Goal: Task Accomplishment & Management: Manage account settings

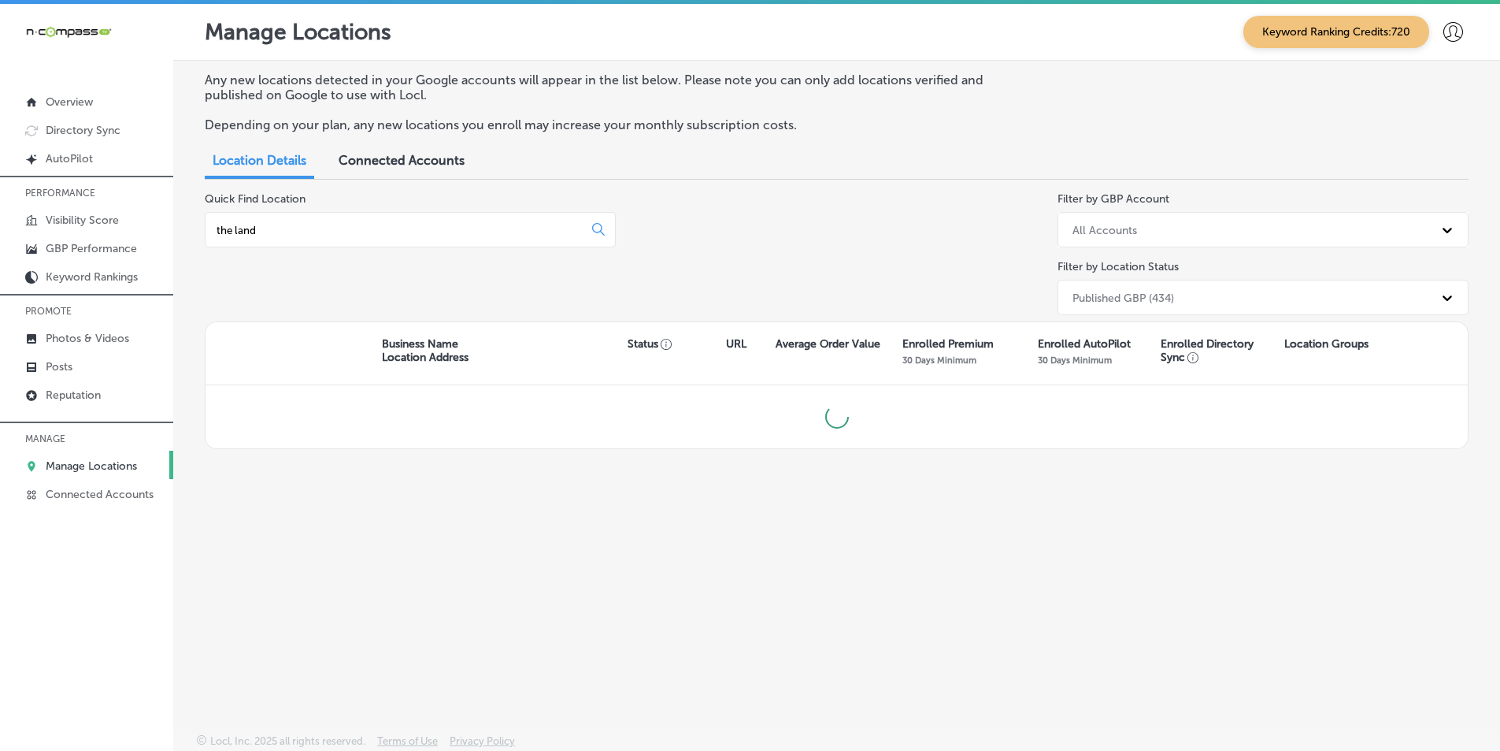
type input "the [PERSON_NAME]"
drag, startPoint x: 467, startPoint y: 224, endPoint x: 211, endPoint y: 234, distance: 256.2
click at [211, 234] on div "the [PERSON_NAME]" at bounding box center [410, 229] width 411 height 35
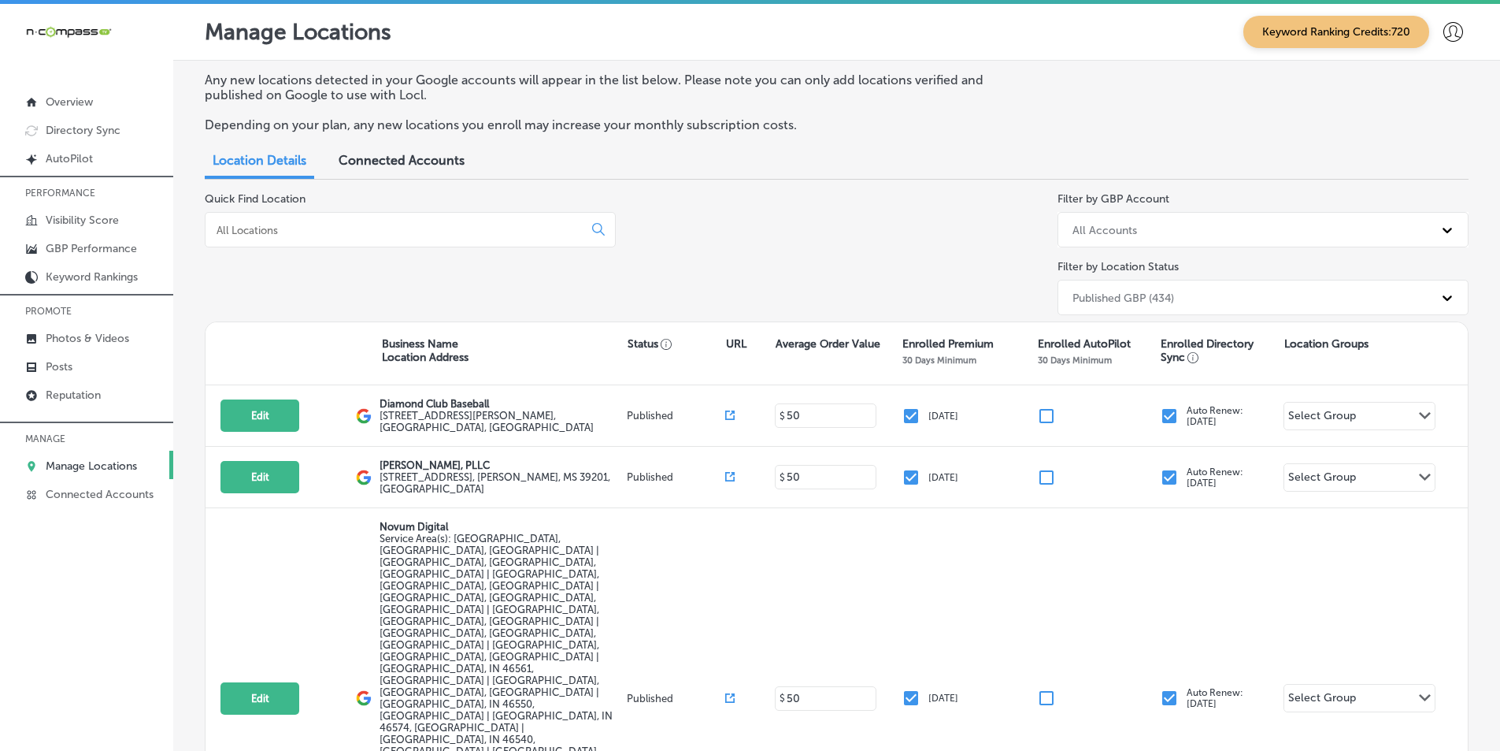
click at [405, 228] on input at bounding box center [397, 230] width 365 height 14
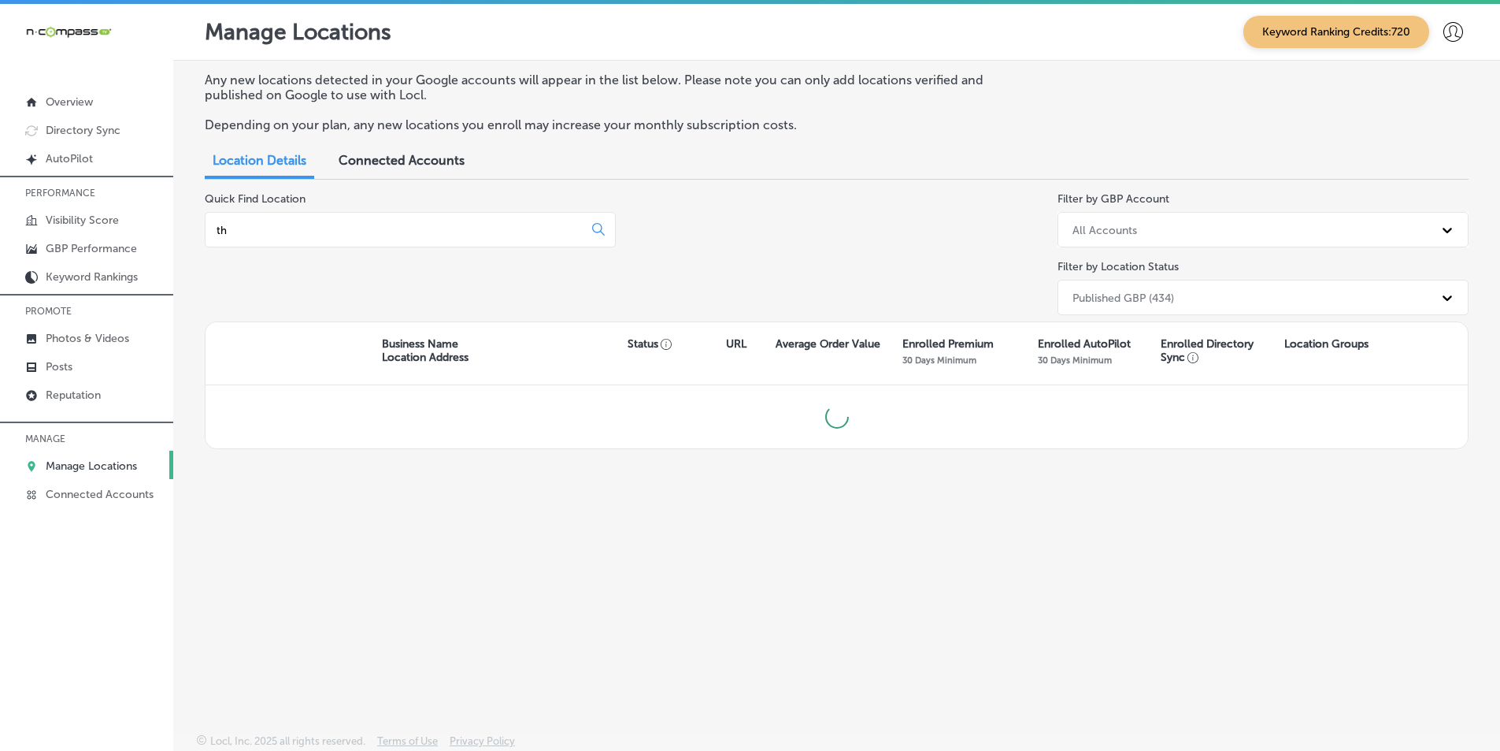
type input "t"
type input "T"
click at [116, 331] on link "Photos & Videos" at bounding box center [86, 337] width 173 height 28
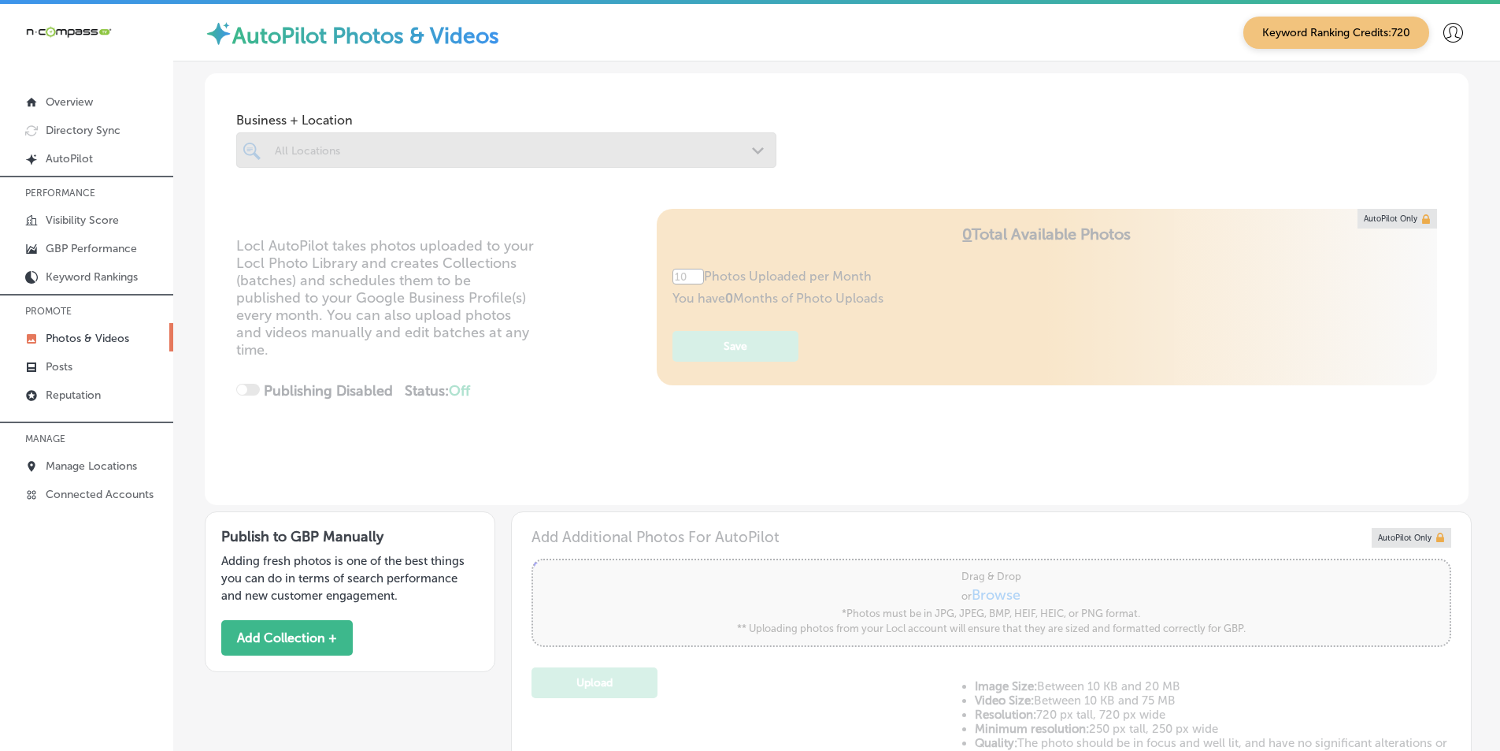
click at [420, 151] on div at bounding box center [506, 149] width 540 height 35
type input "5"
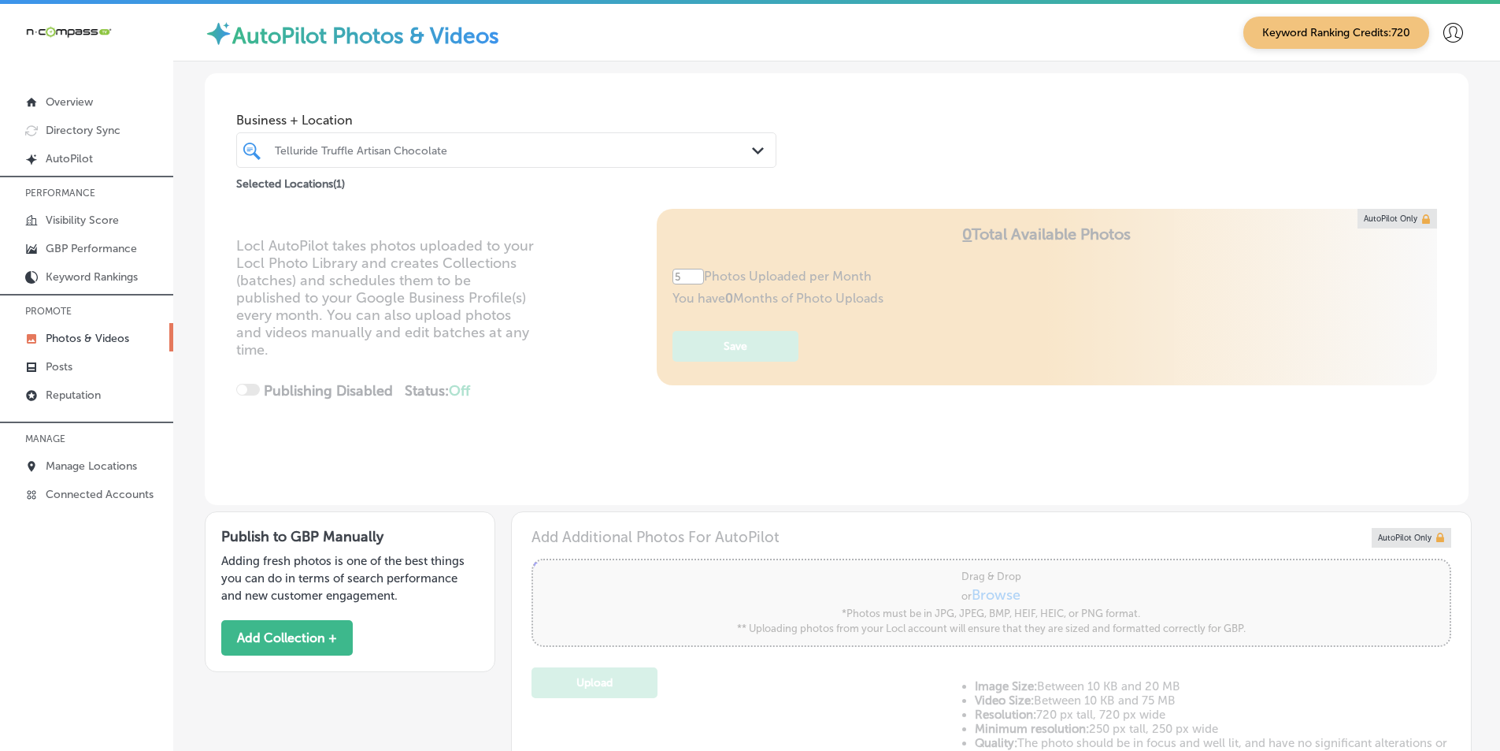
click at [533, 147] on div "Telluride Truffle Artisan Chocolate" at bounding box center [514, 149] width 479 height 13
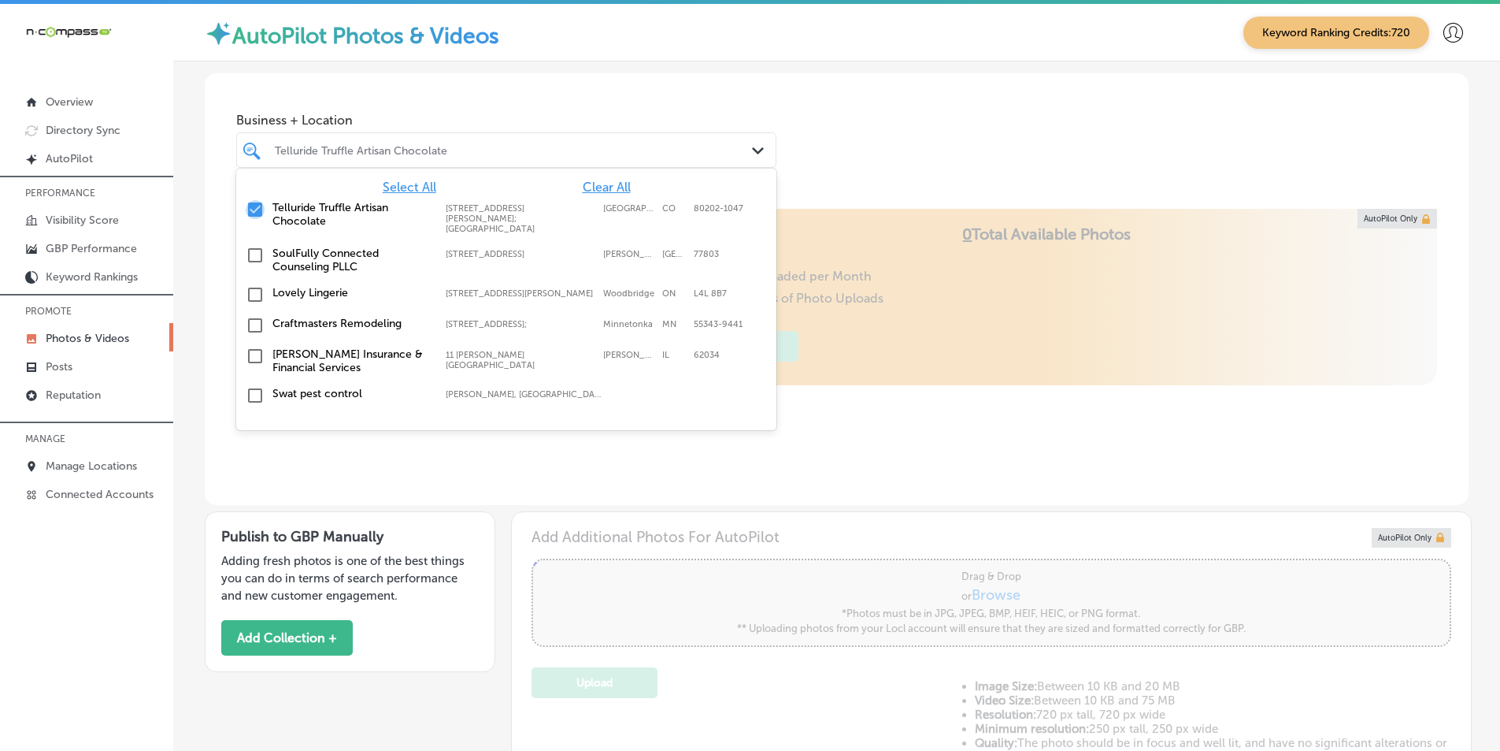
click at [251, 208] on input "checkbox" at bounding box center [255, 209] width 19 height 19
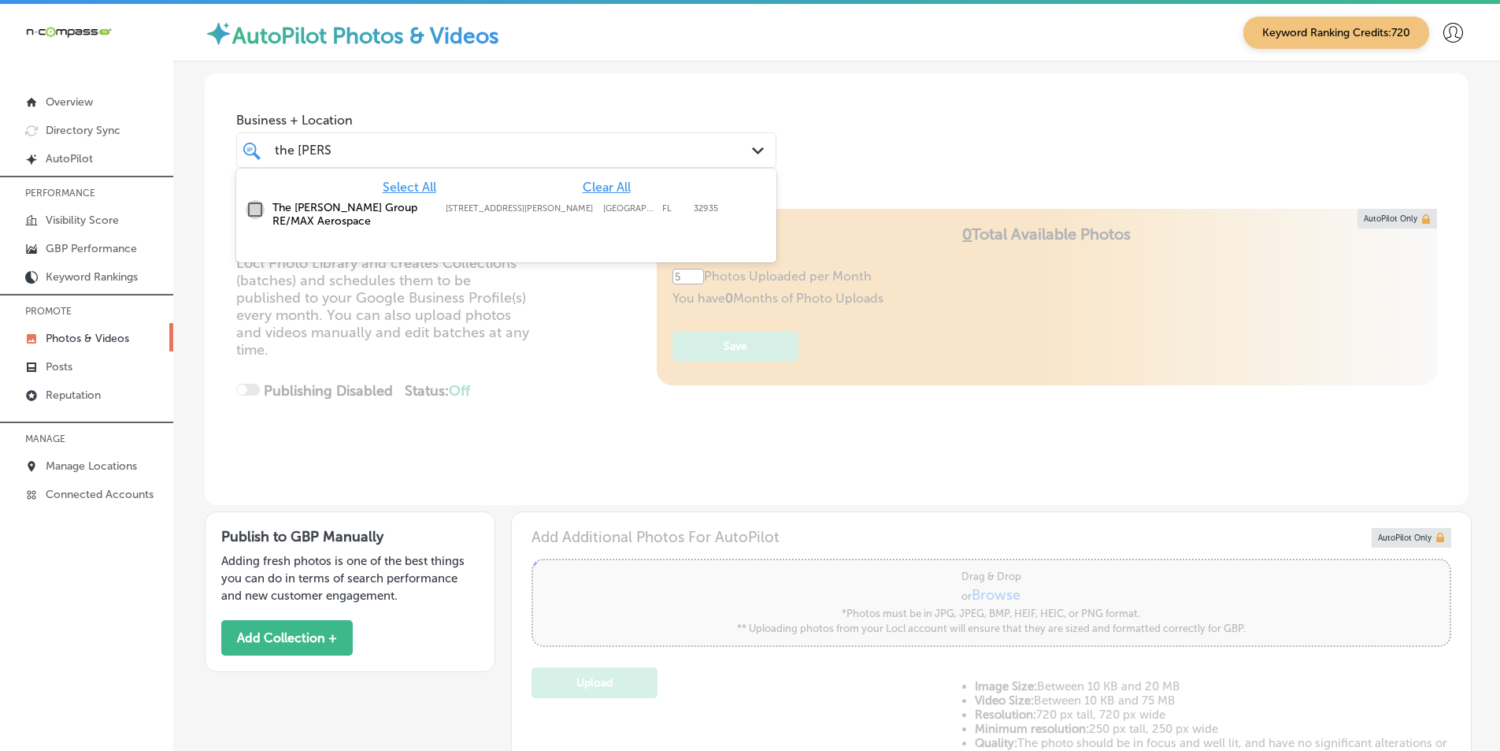
click at [253, 208] on input "checkbox" at bounding box center [255, 209] width 19 height 19
type input "the [PERSON_NAME]"
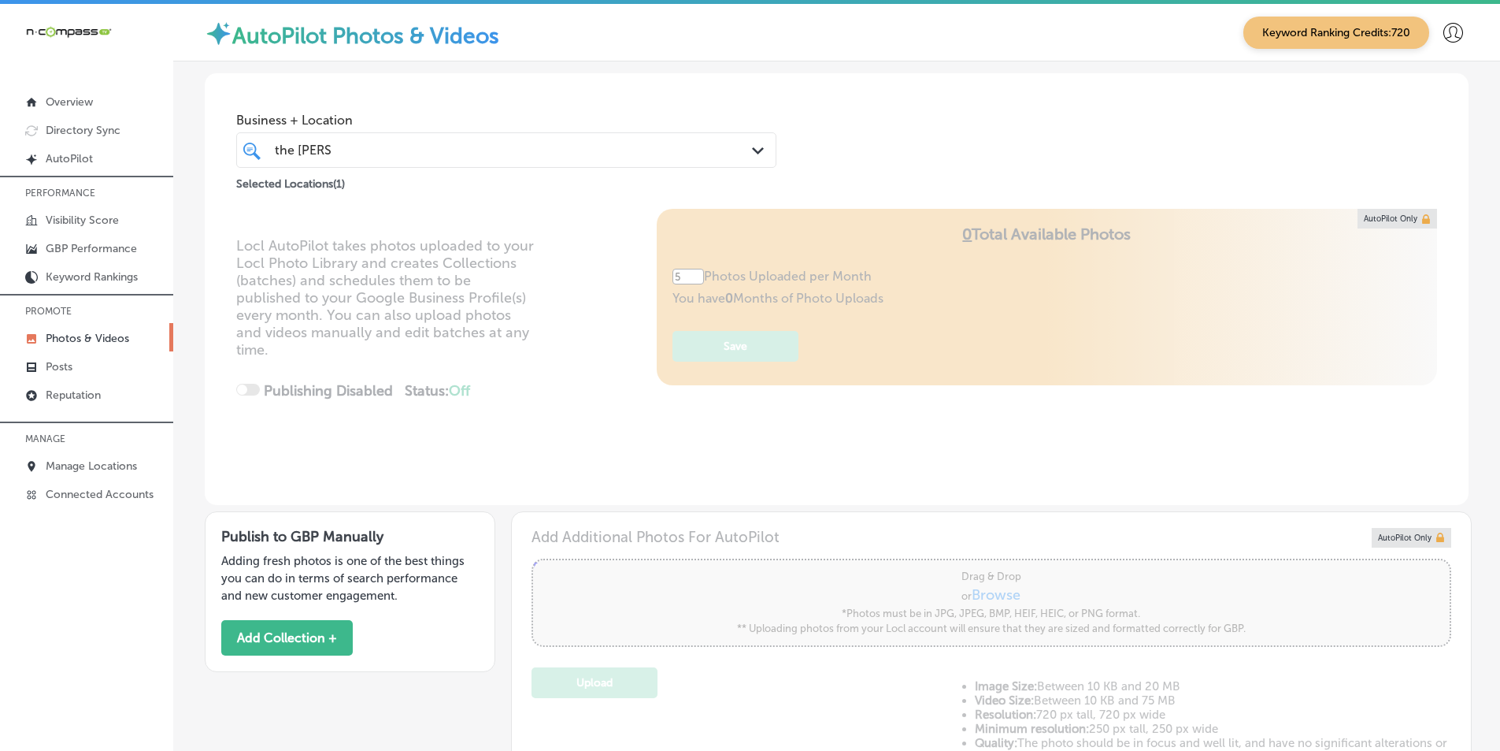
click at [564, 348] on div "Locl AutoPilot takes photos uploaded to your Locl Photo Library and creates Col…" at bounding box center [837, 357] width 1264 height 296
click at [87, 464] on p "Manage Locations" at bounding box center [91, 465] width 91 height 13
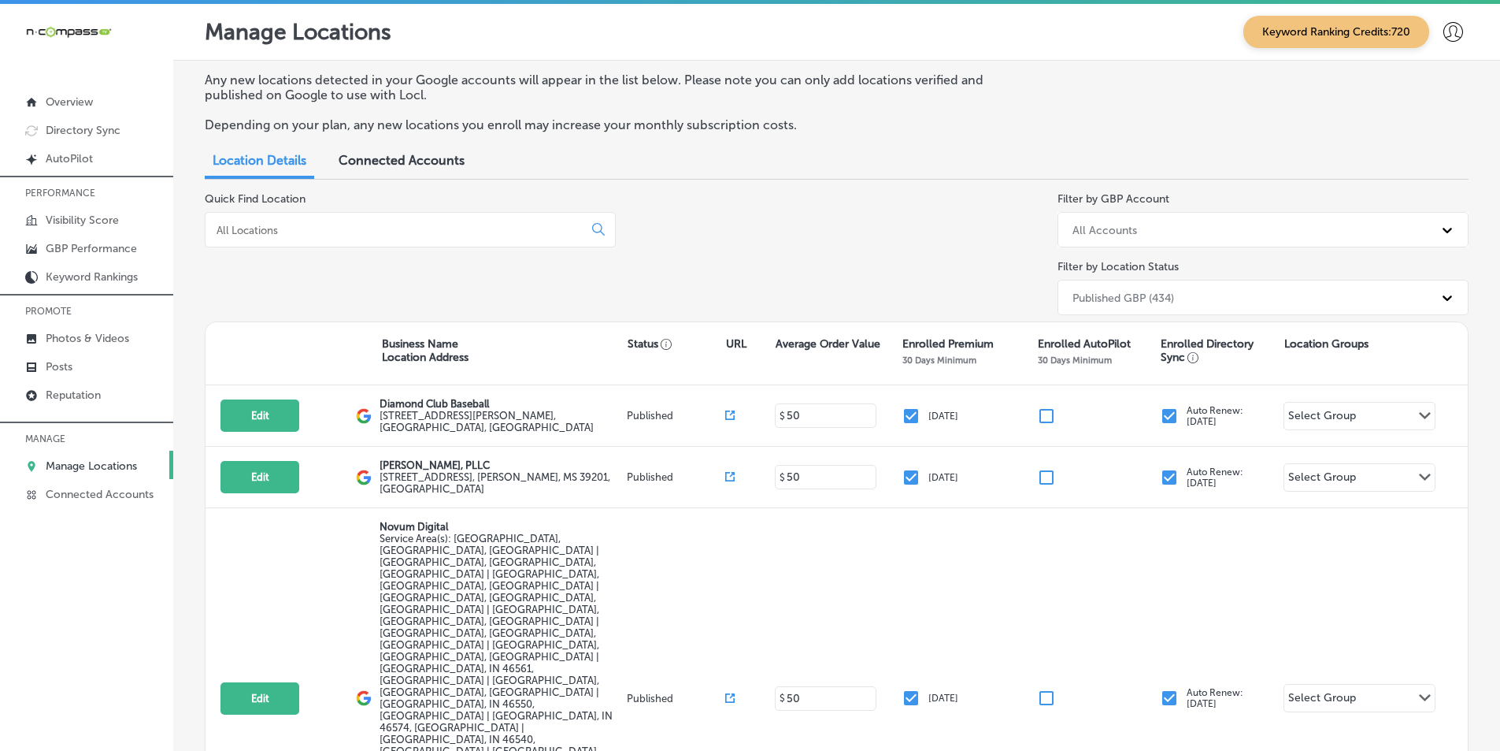
click at [295, 232] on input at bounding box center [397, 230] width 365 height 14
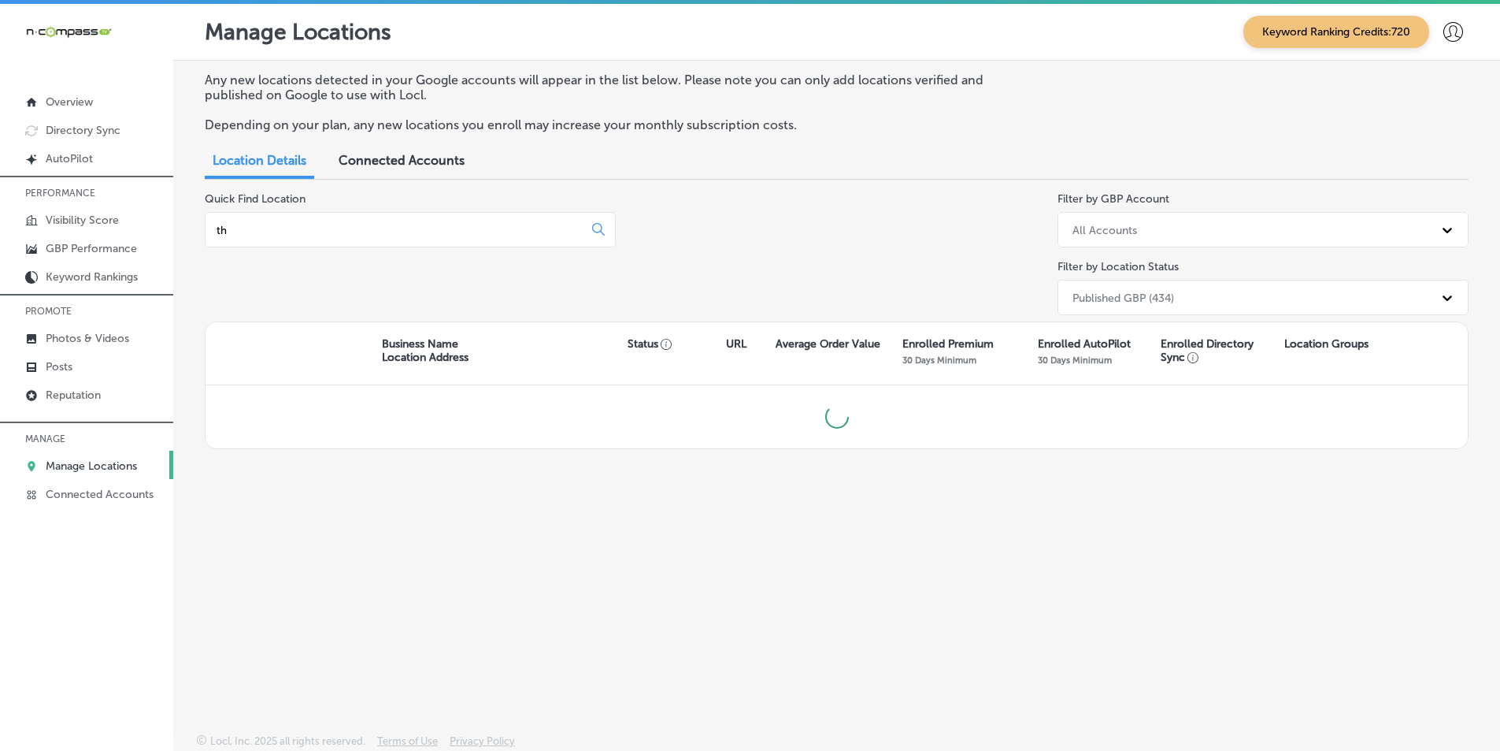
type input "t"
click at [95, 462] on p "Manage Locations" at bounding box center [91, 465] width 91 height 13
click at [87, 462] on p "Manage Locations" at bounding box center [91, 465] width 91 height 13
click at [322, 229] on input "The [PERSON_NAME] Group" at bounding box center [397, 230] width 365 height 14
drag, startPoint x: 321, startPoint y: 229, endPoint x: 221, endPoint y: 237, distance: 100.3
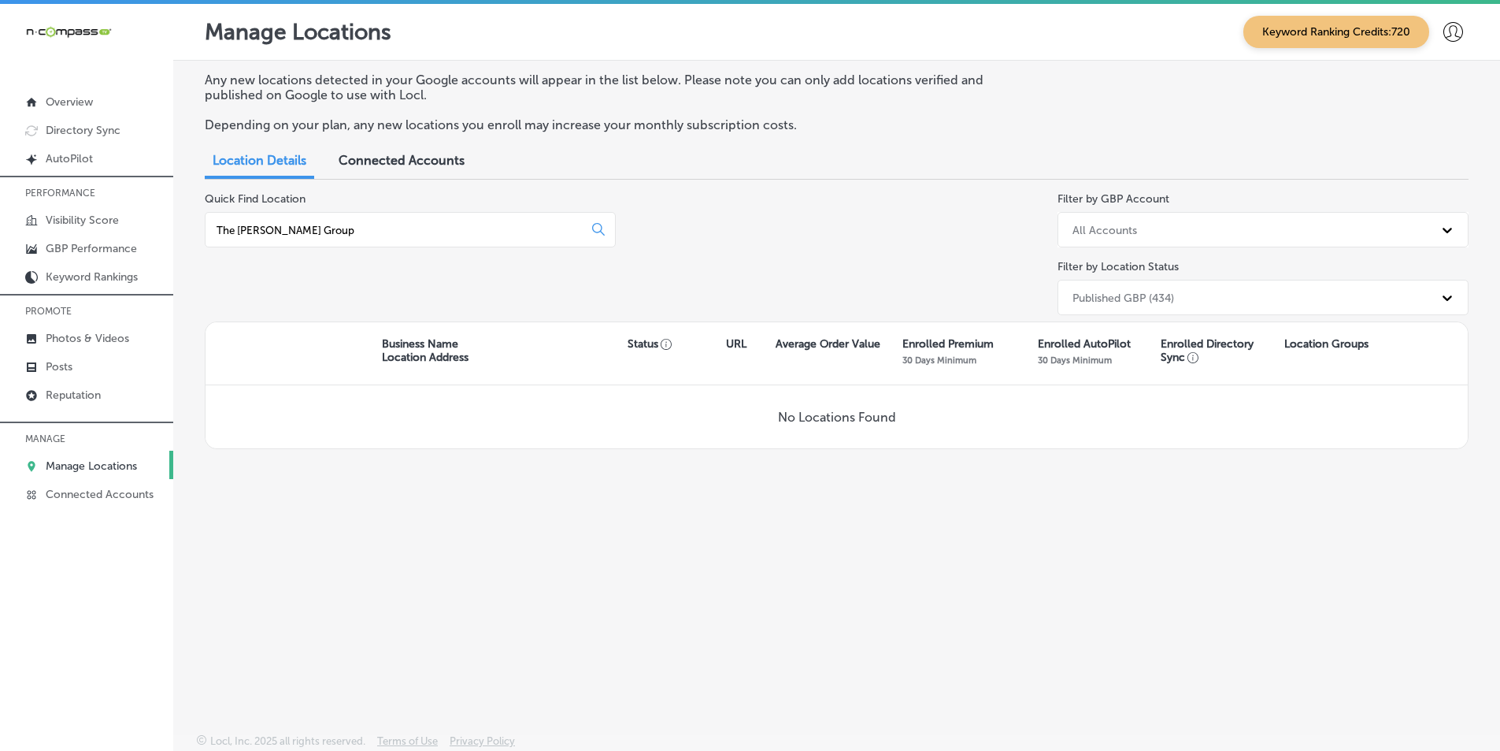
click at [221, 237] on div "The [PERSON_NAME] Group" at bounding box center [410, 229] width 411 height 35
type input "T"
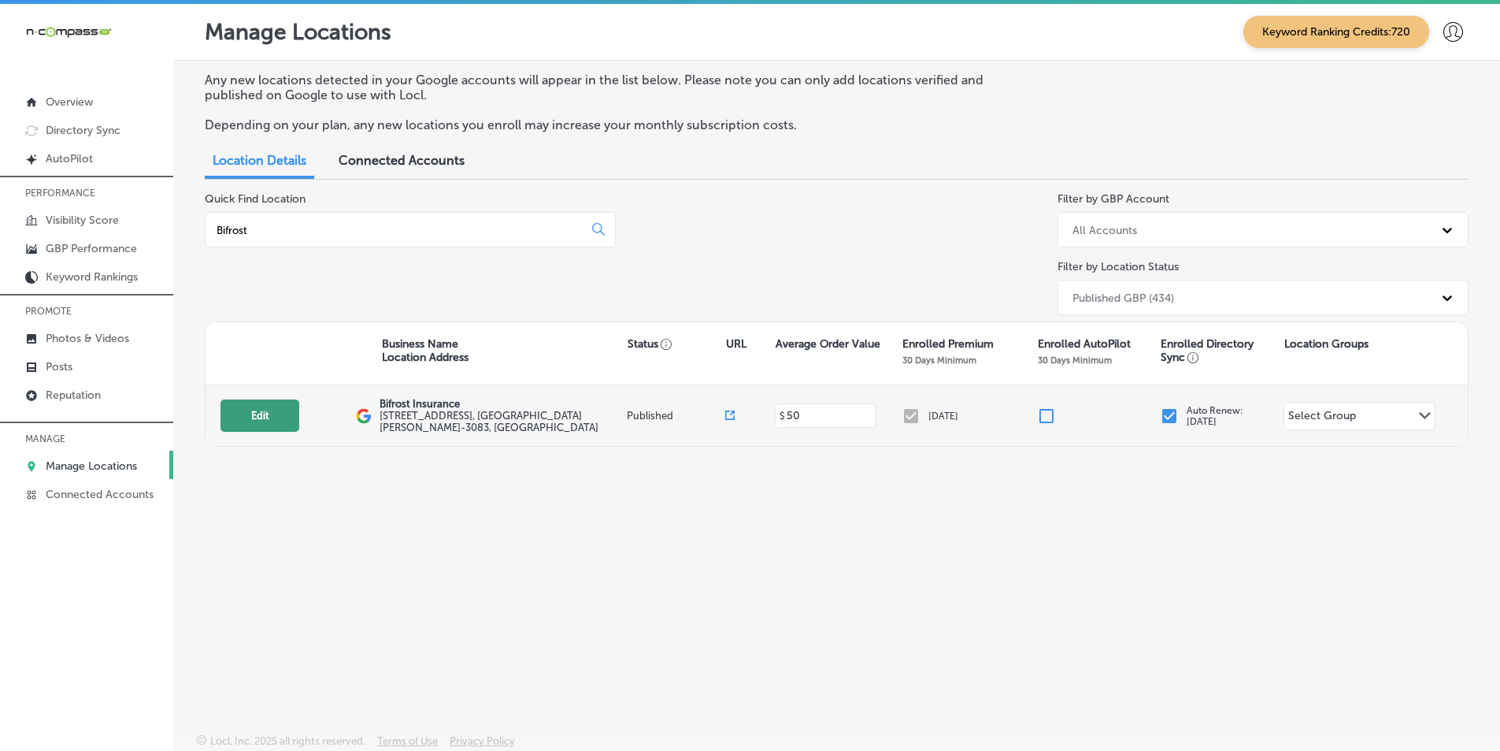
type input "Bifrost"
click at [256, 412] on button "Edit" at bounding box center [260, 415] width 79 height 32
select select "US"
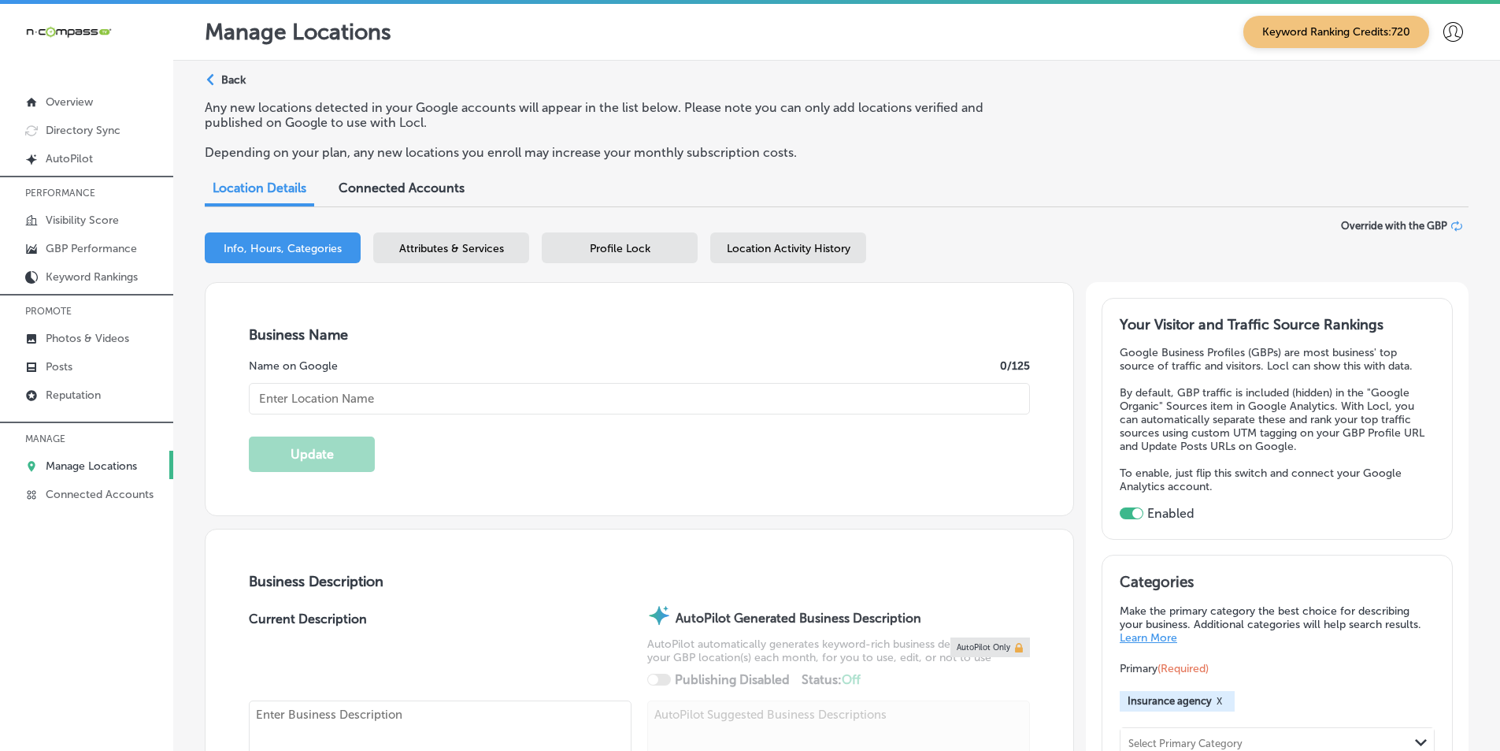
checkbox input "true"
type input "Bifrost Insurance"
type input "[URL][DOMAIN_NAME]"
type input "[STREET_ADDRESS]"
type input "[GEOGRAPHIC_DATA][PERSON_NAME]"
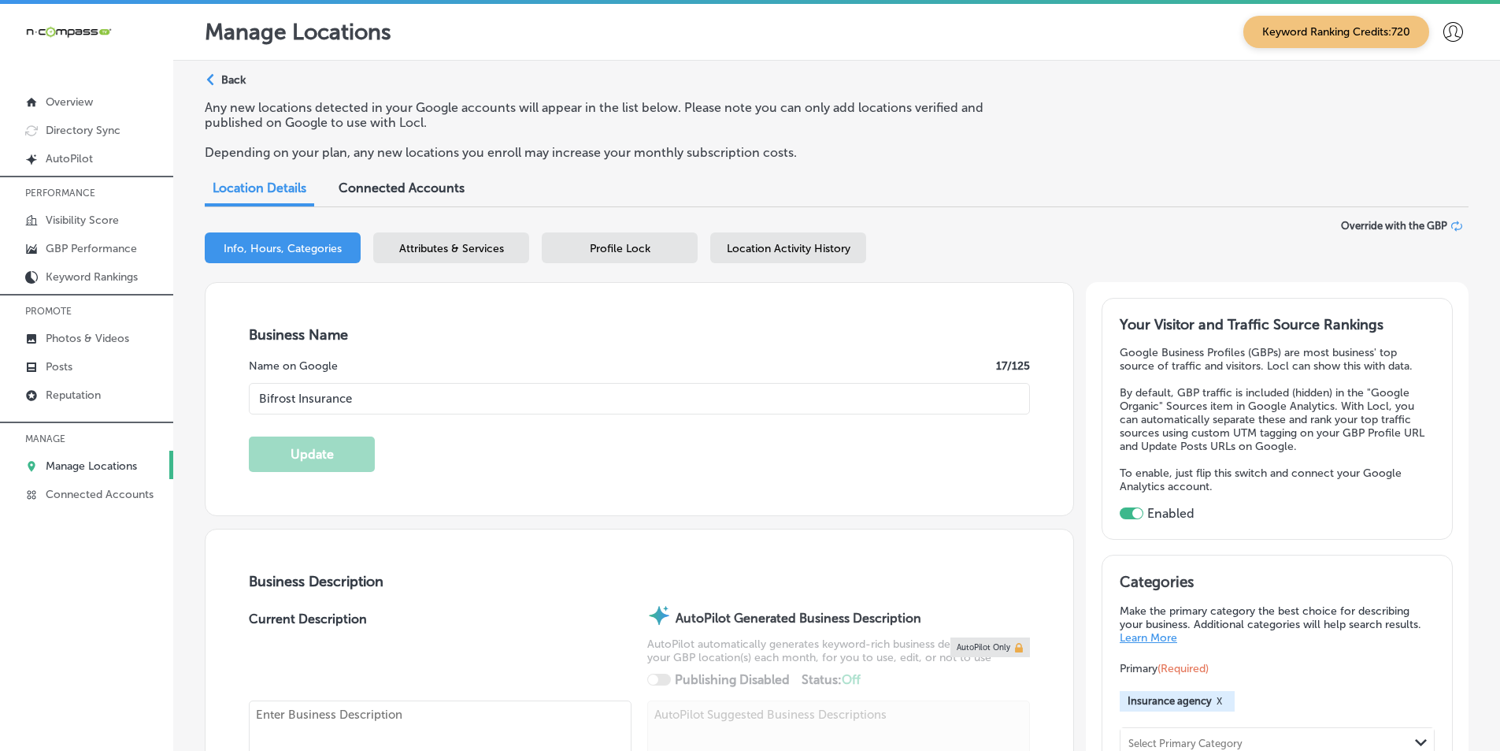
type input "55109-3083"
type input "US"
type textarea "Bifrost Insurance is a woman-run family business started in [DATE]. We are inde…"
type input "[PHONE_NUMBER]"
select select "US"
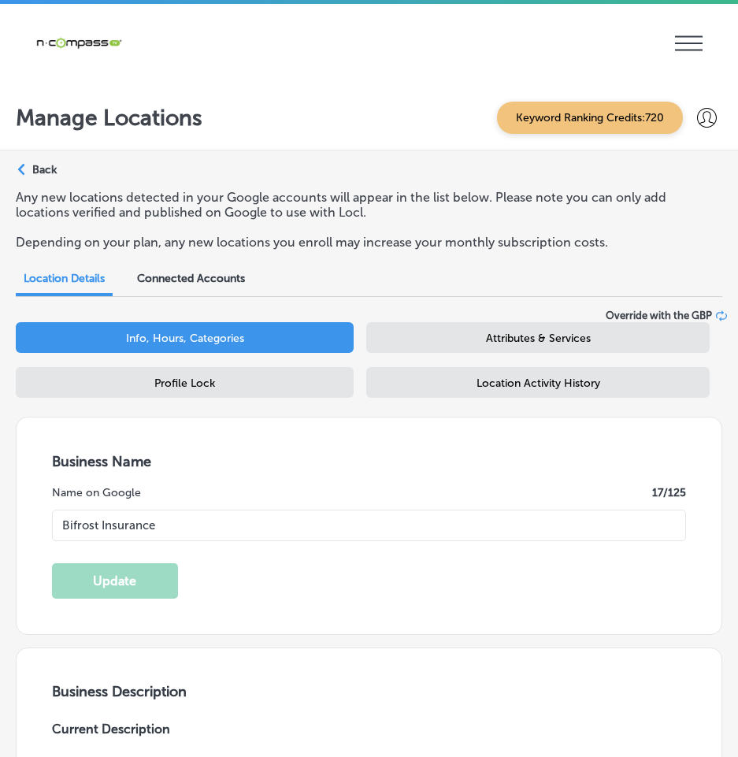
type input "[STREET_ADDRESS]"
type input "[GEOGRAPHIC_DATA][PERSON_NAME]"
type input "55109-3083"
type input "US"
type input "[URL][DOMAIN_NAME]"
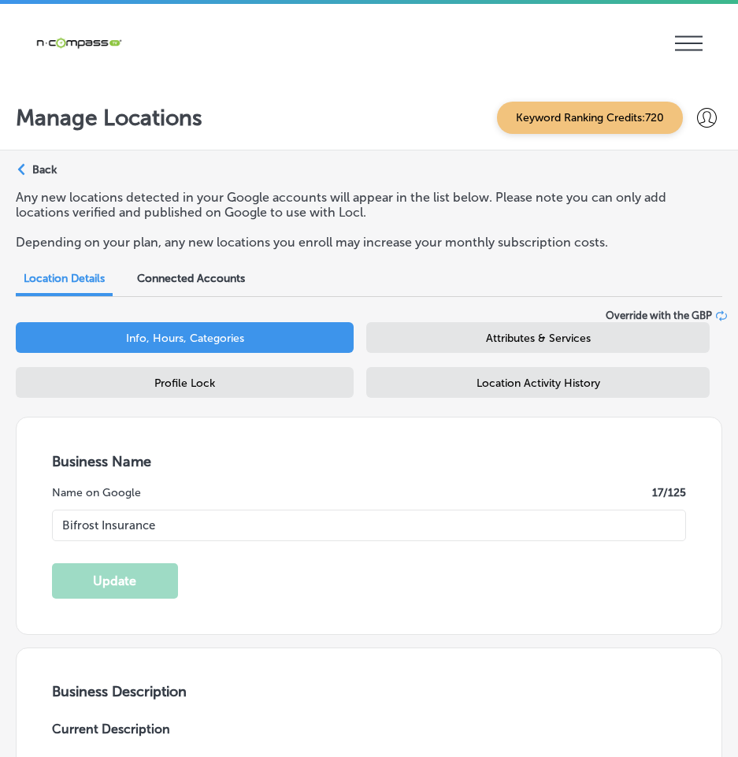
checkbox input "true"
type input "[PHONE_NUMBER]"
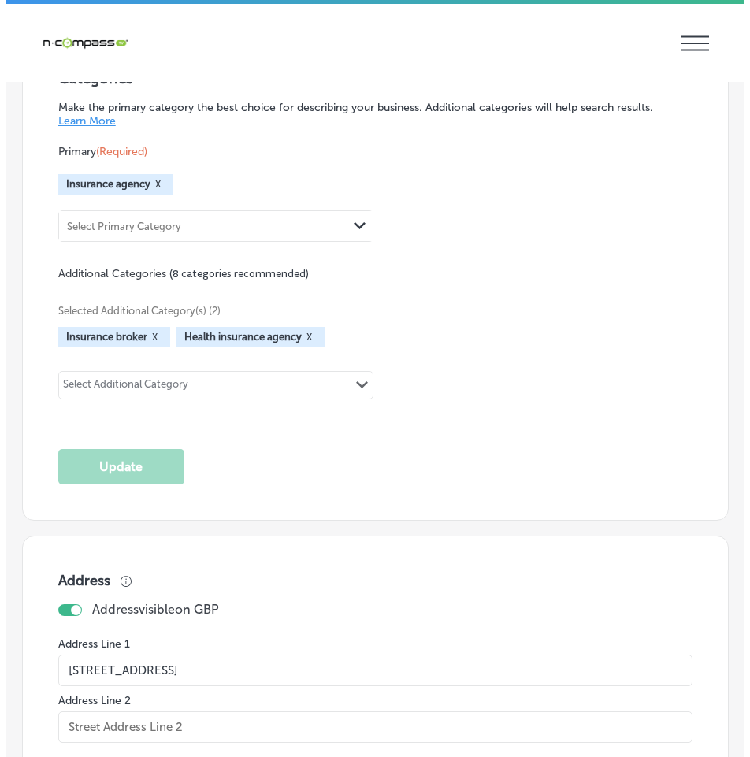
scroll to position [2442, 0]
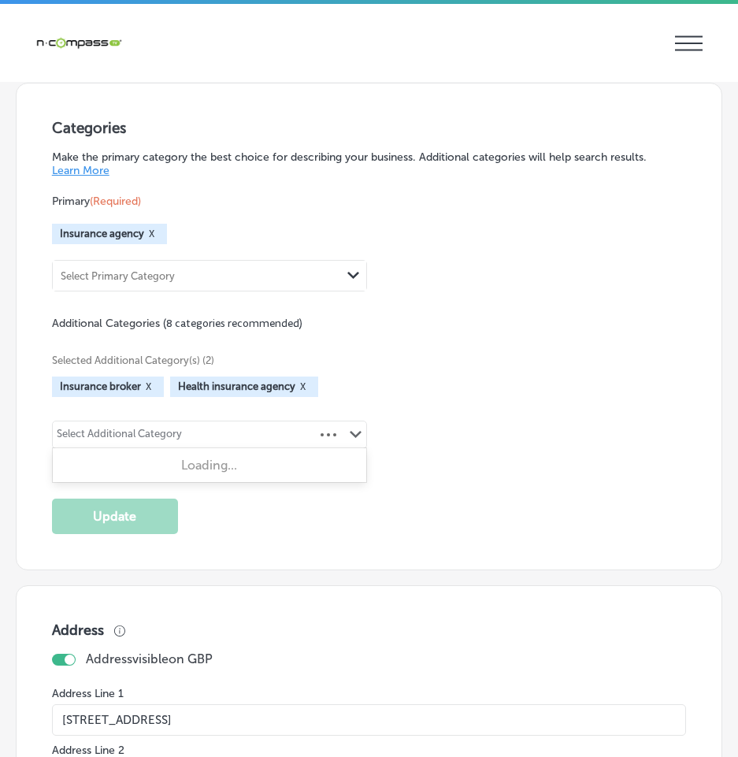
click at [354, 428] on div "Path Created with Sketch." at bounding box center [356, 434] width 13 height 13
click at [175, 428] on div "Select Additional Category" at bounding box center [119, 437] width 125 height 18
type input "m"
type input "M"
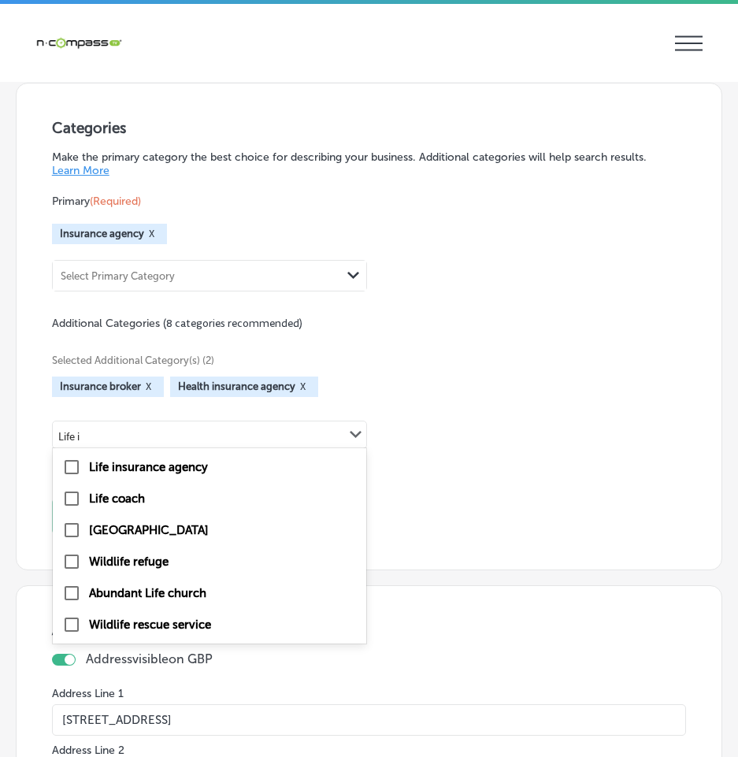
click at [126, 460] on label "Life insurance agency" at bounding box center [148, 467] width 119 height 14
type input "Life i"
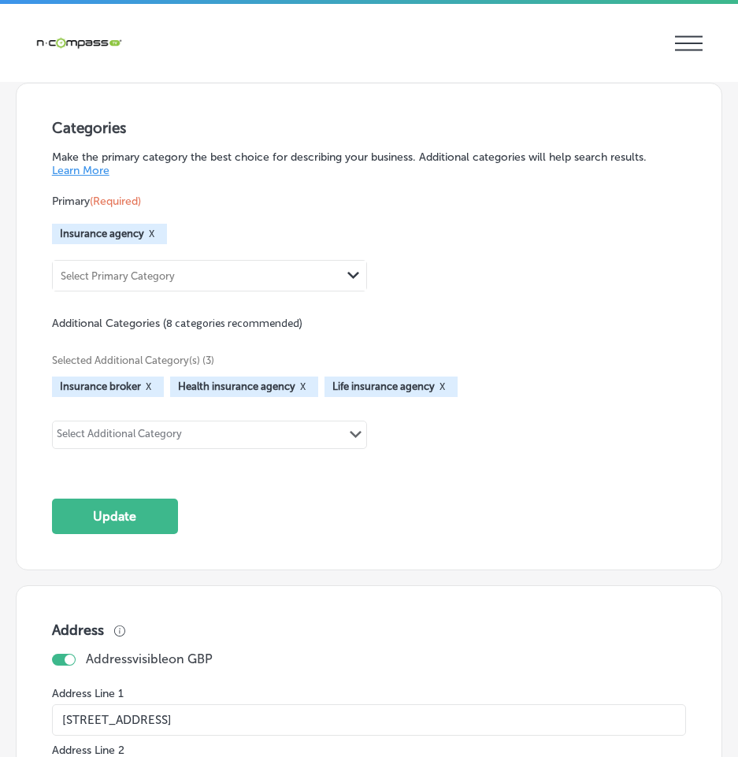
click at [129, 428] on div "Select Additional Category" at bounding box center [119, 437] width 125 height 18
type input "M"
type input "A"
click at [476, 485] on div "Categories Make the primary category the best choice for describing your busine…" at bounding box center [369, 326] width 635 height 415
click at [112, 517] on button "Update" at bounding box center [115, 516] width 126 height 35
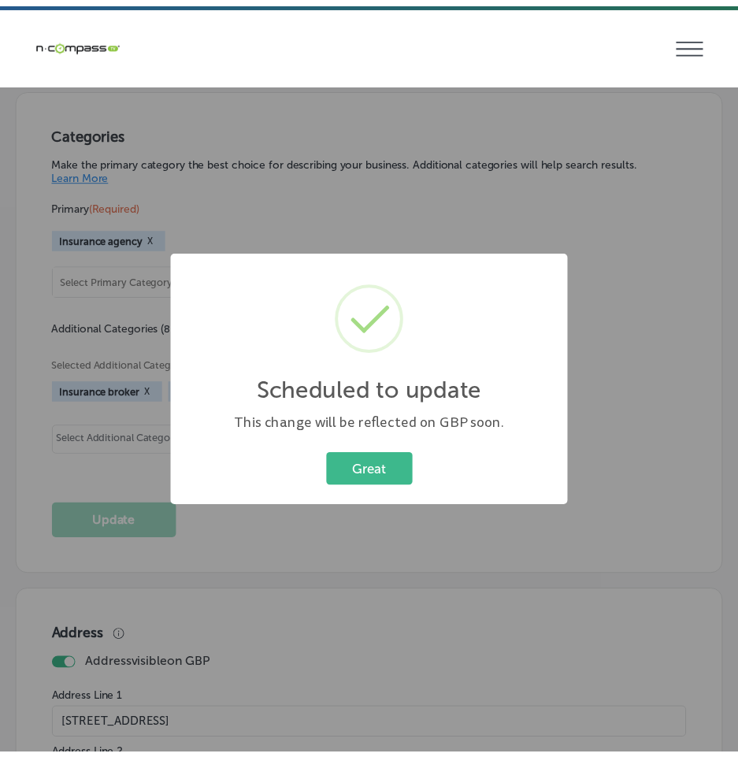
scroll to position [2447, 0]
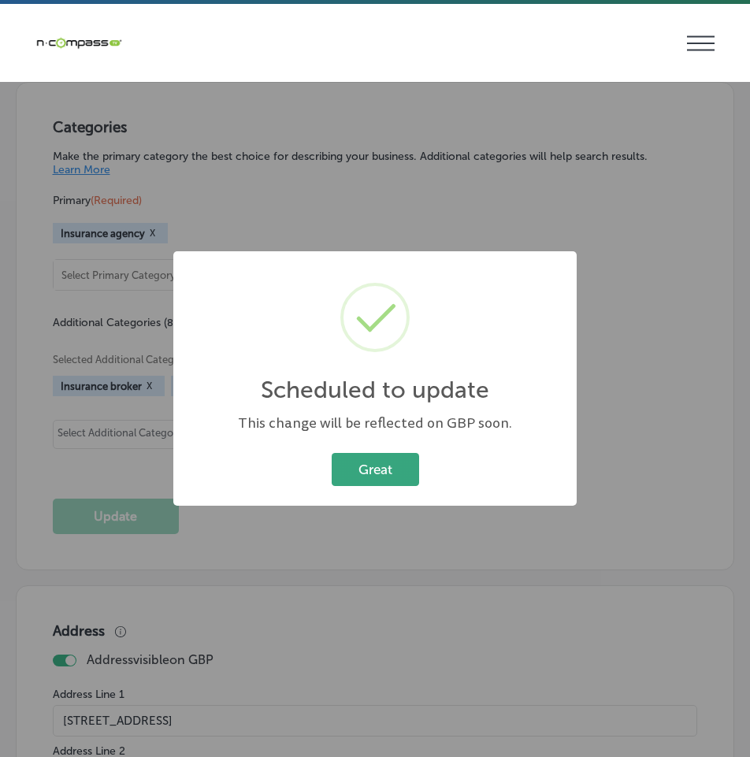
click at [380, 465] on button "Great" at bounding box center [375, 469] width 87 height 32
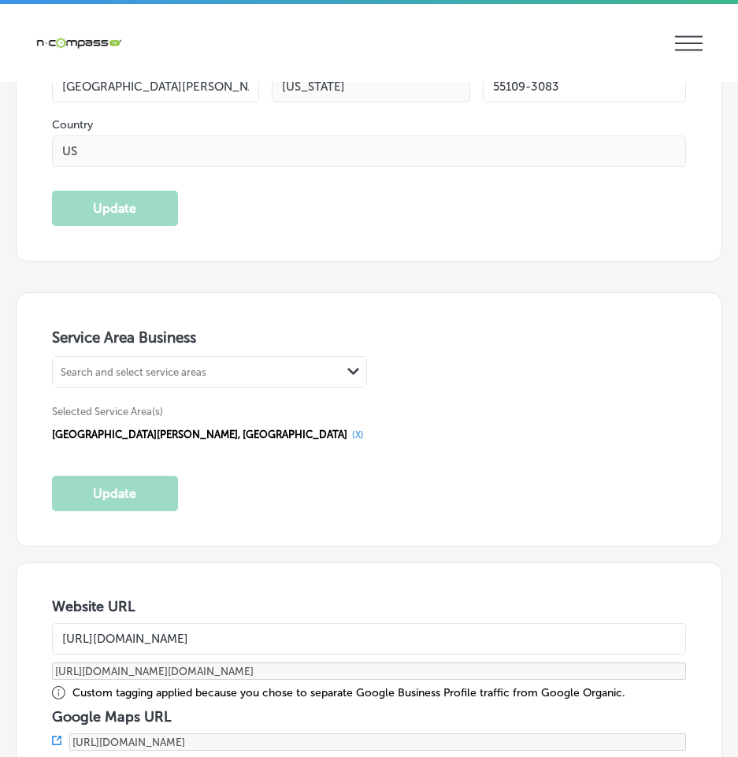
scroll to position [3229, 0]
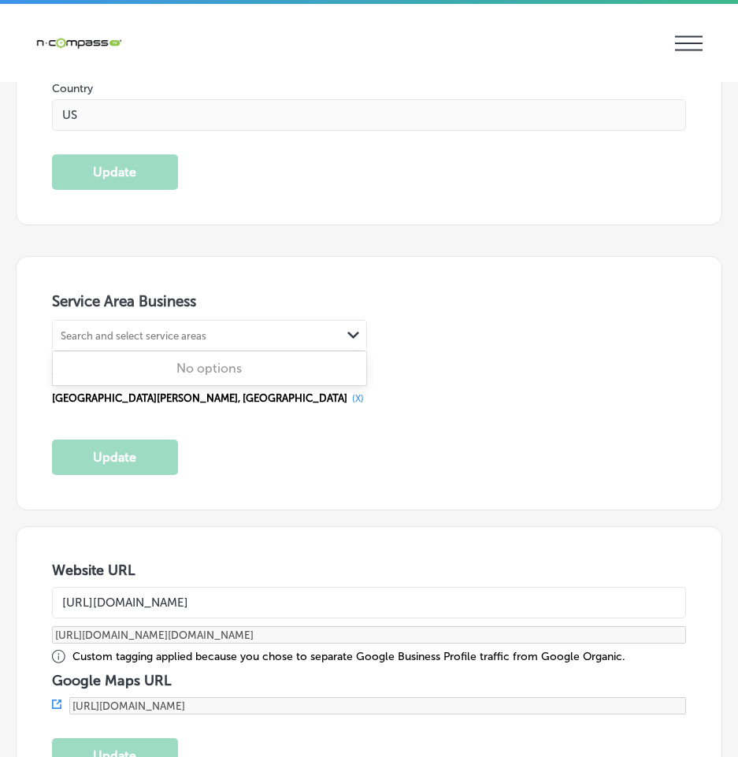
click at [353, 332] on icon "Path Created with Sketch." at bounding box center [353, 335] width 12 height 7
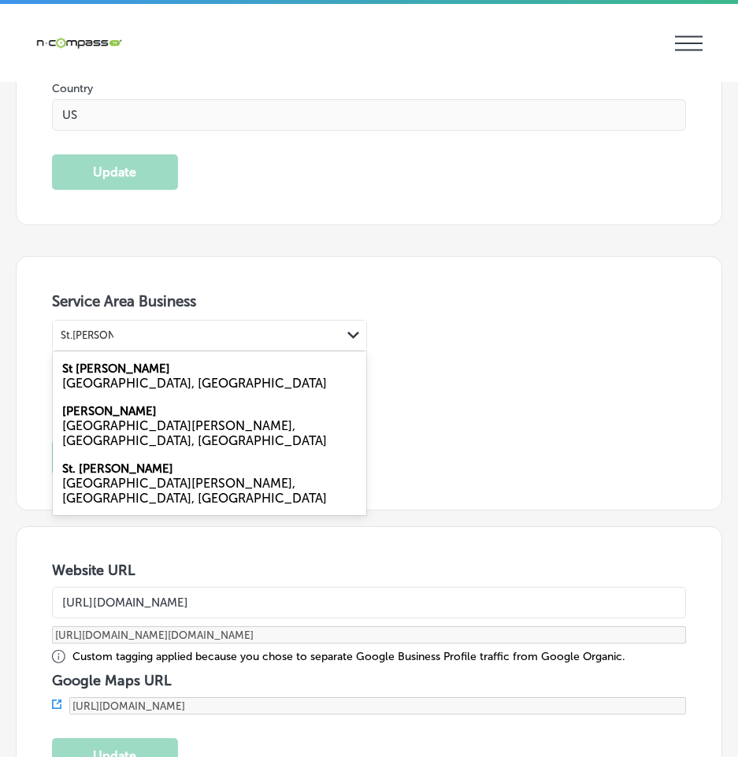
type input "St.[PERSON_NAME] MN"
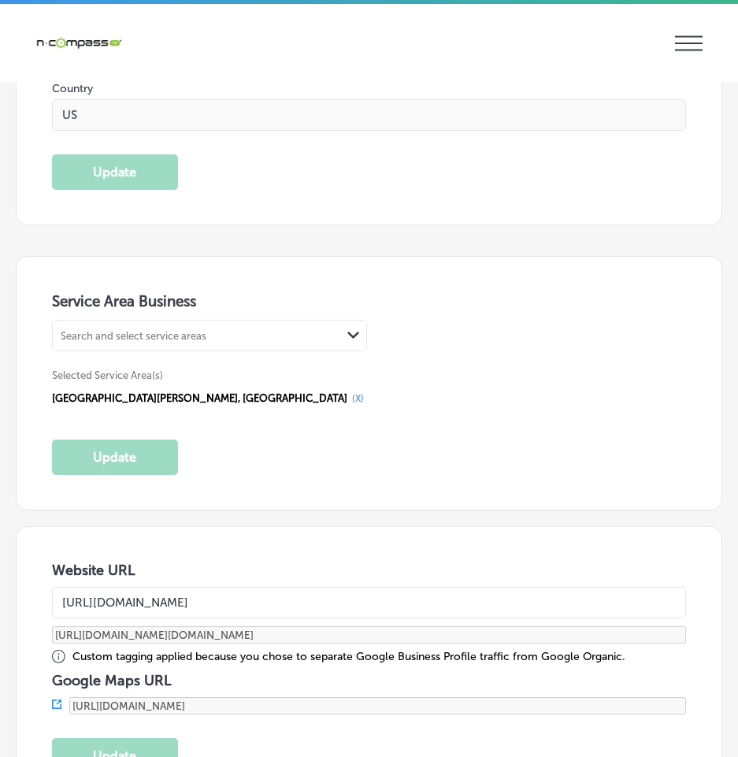
click at [441, 388] on div "[GEOGRAPHIC_DATA][PERSON_NAME], [GEOGRAPHIC_DATA] (X)" at bounding box center [369, 398] width 635 height 20
click at [224, 328] on div "Search and select service areas" at bounding box center [197, 335] width 288 height 21
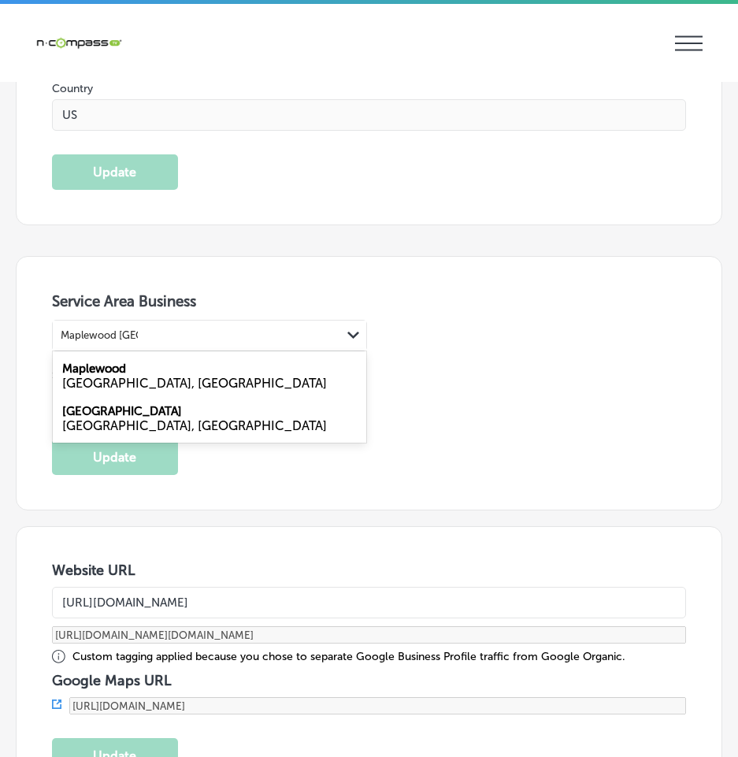
type input "Maplewood [GEOGRAPHIC_DATA]"
click at [514, 373] on div "Selected Service Area(s) [GEOGRAPHIC_DATA][PERSON_NAME], [GEOGRAPHIC_DATA] (X)" at bounding box center [369, 388] width 635 height 42
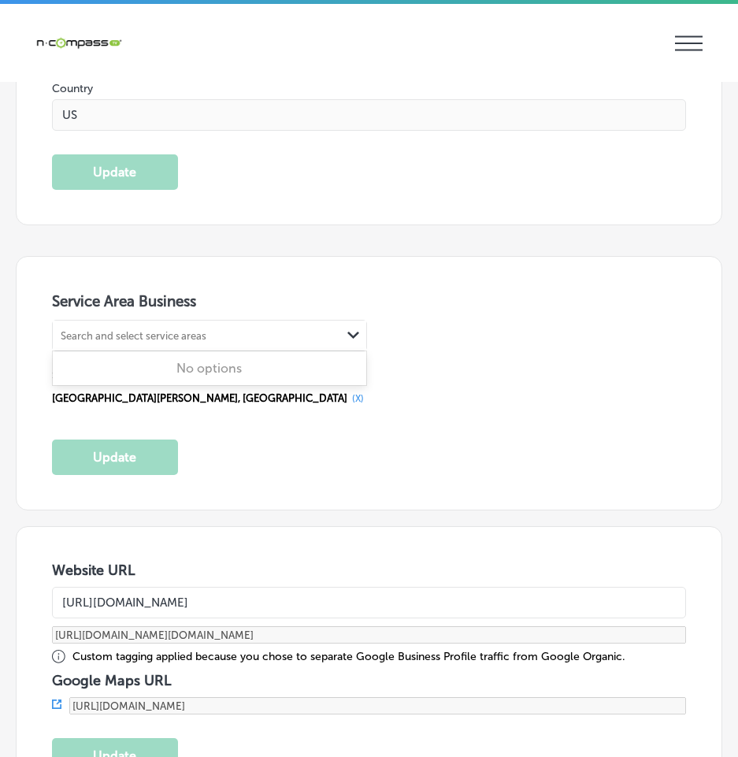
click at [157, 329] on div "Search and select service areas" at bounding box center [134, 335] width 146 height 12
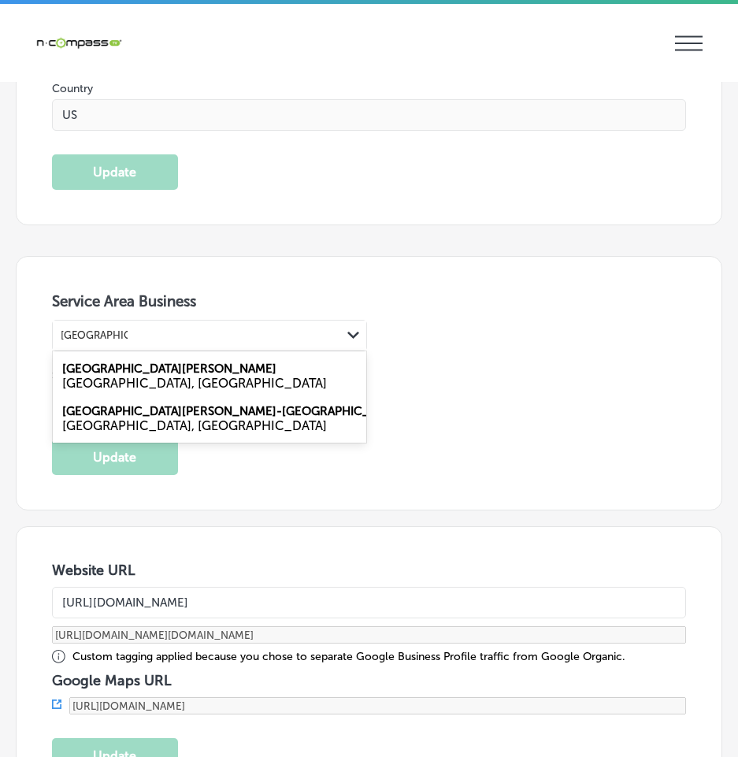
type input "[GEOGRAPHIC_DATA][PERSON_NAME]"
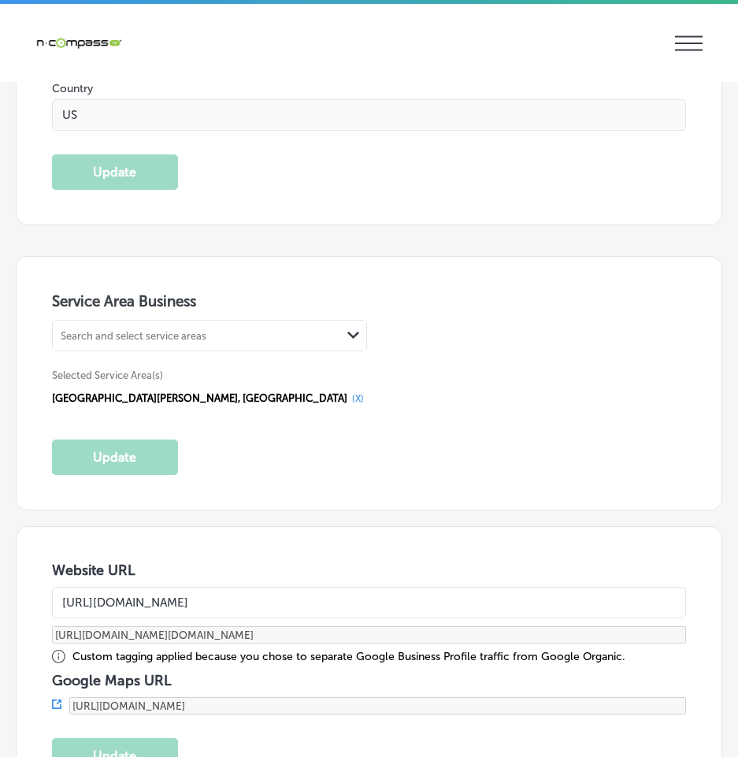
click at [484, 400] on div "[GEOGRAPHIC_DATA][PERSON_NAME], [GEOGRAPHIC_DATA] (X)" at bounding box center [369, 398] width 635 height 20
click at [155, 329] on div "Search and select service areas" at bounding box center [134, 335] width 146 height 12
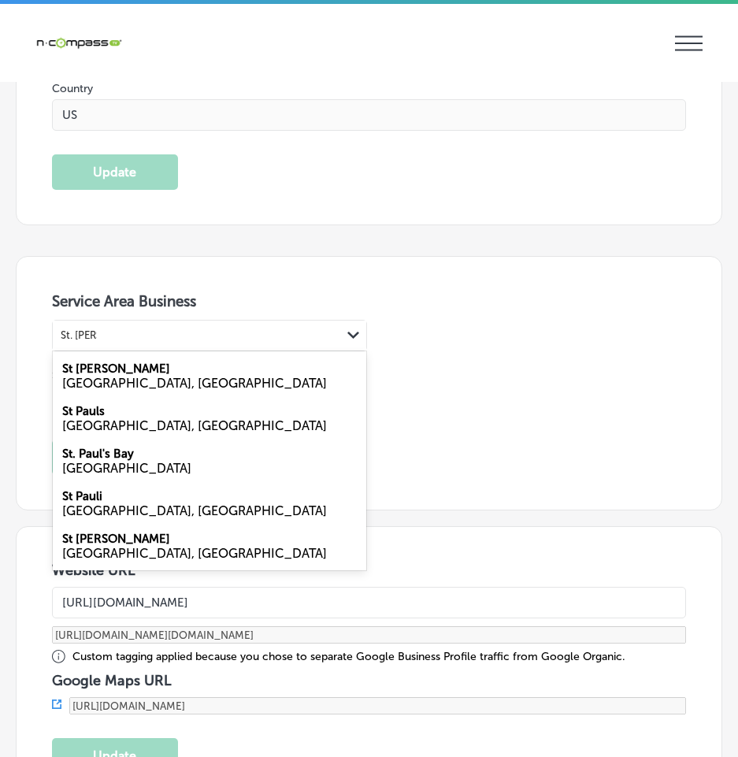
click at [129, 376] on div "[GEOGRAPHIC_DATA], [GEOGRAPHIC_DATA]" at bounding box center [209, 383] width 295 height 15
type input "St. [PERSON_NAME]"
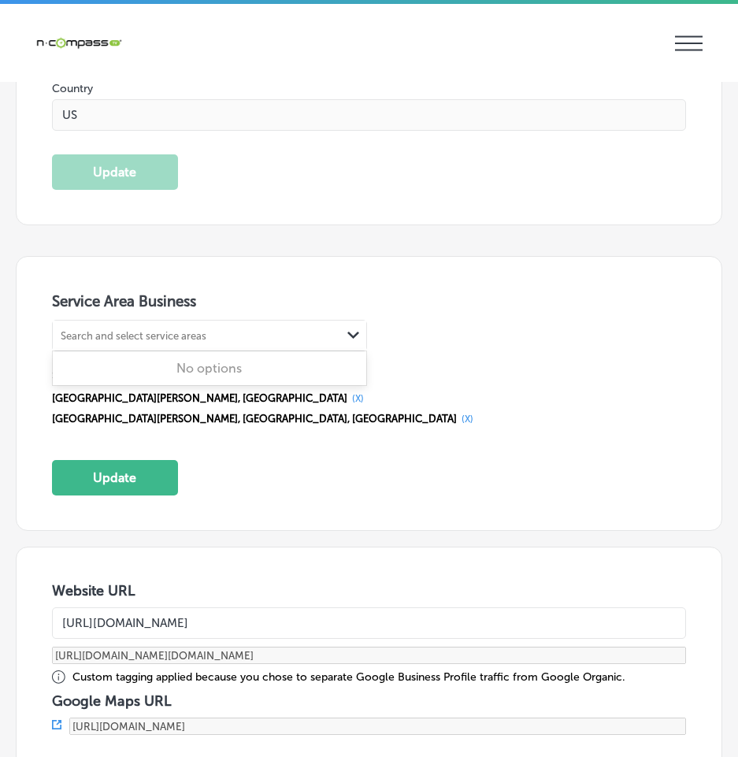
click at [170, 330] on div "Search and select service areas" at bounding box center [134, 335] width 146 height 12
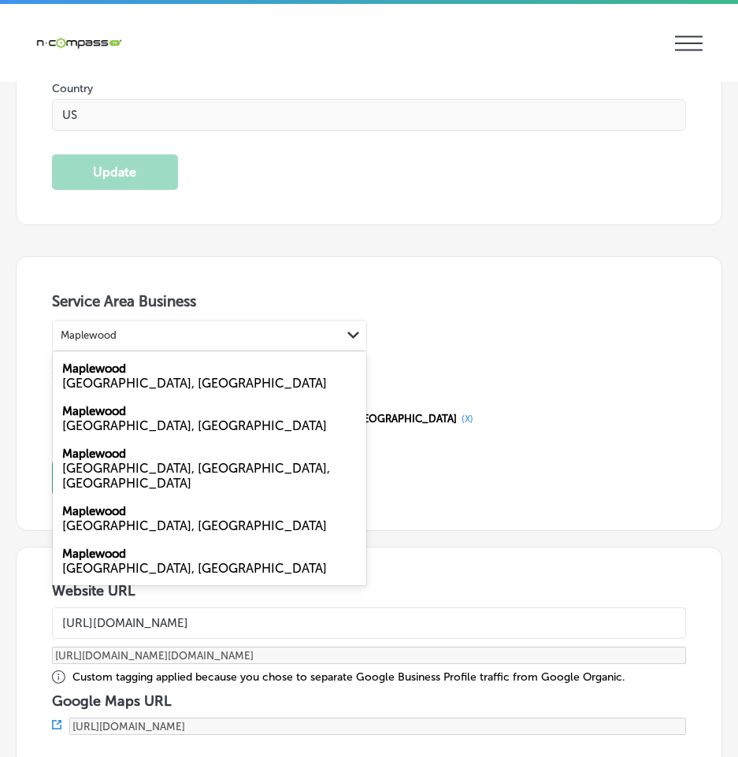
click at [112, 407] on label "Maplewood" at bounding box center [94, 411] width 64 height 14
type input "Maplewood"
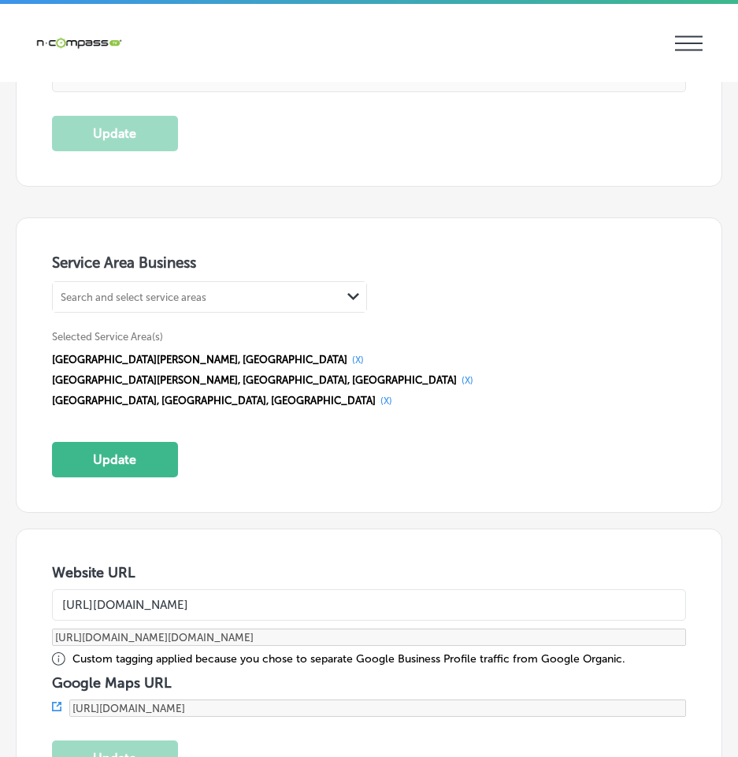
scroll to position [3308, 0]
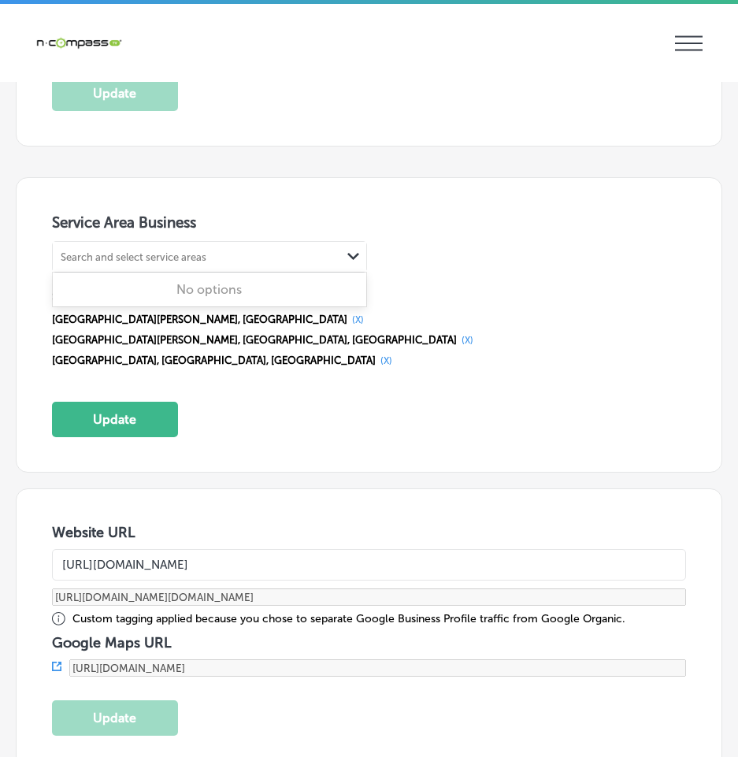
click at [187, 250] on div "Search and select service areas" at bounding box center [134, 256] width 146 height 12
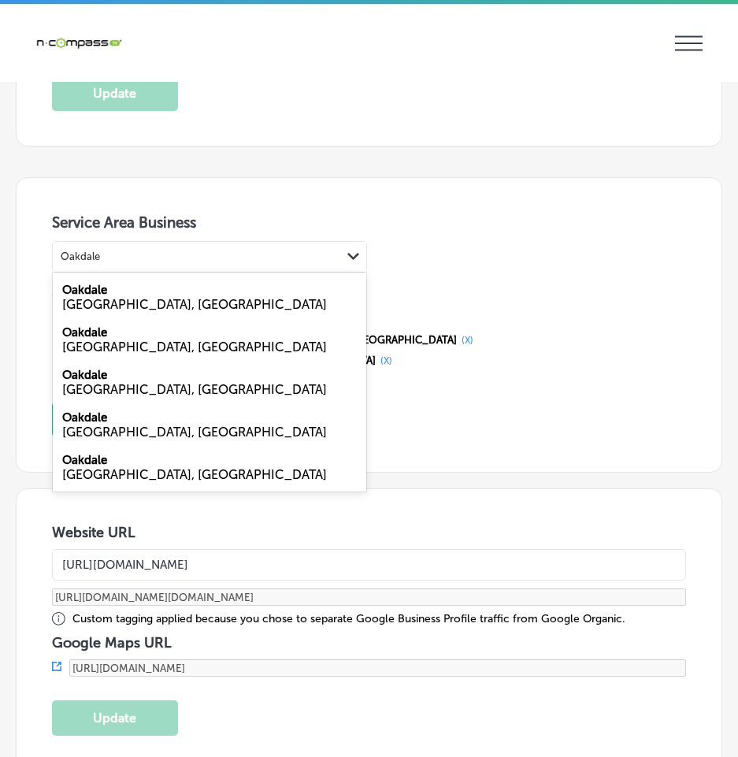
click at [95, 414] on label "Oakdale" at bounding box center [84, 417] width 45 height 14
type input "Oakdale"
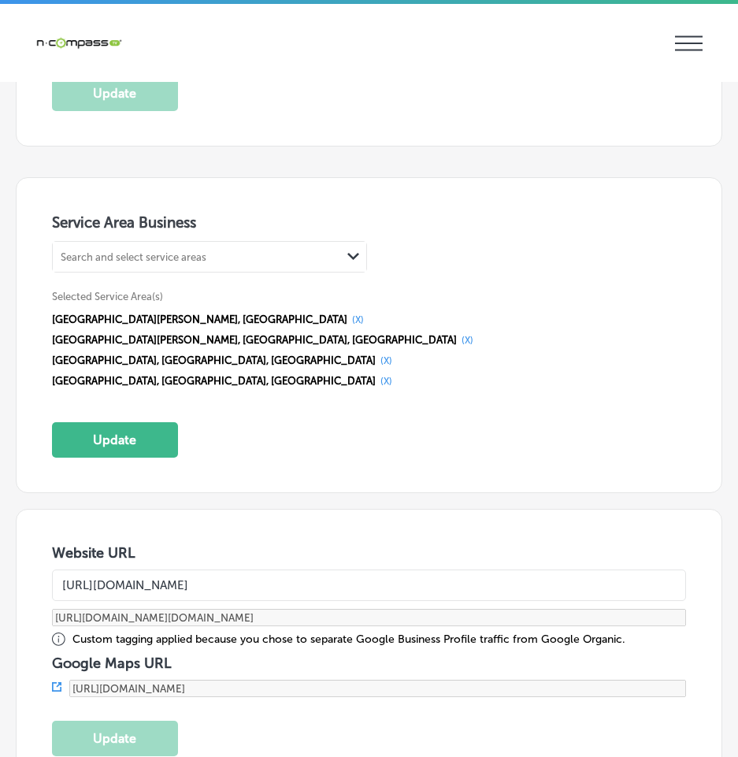
click at [262, 249] on div "Search and select service areas" at bounding box center [197, 256] width 288 height 21
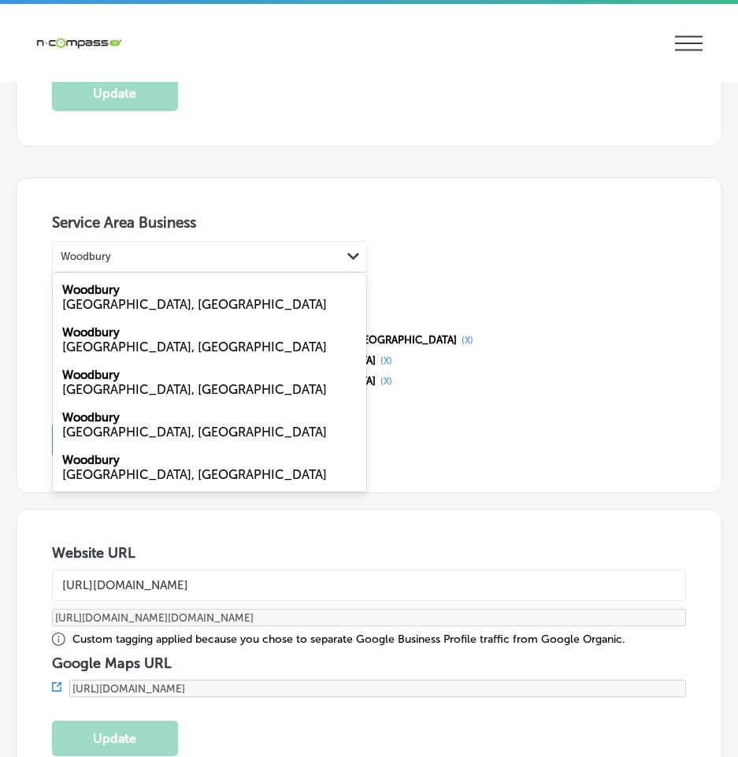
click at [109, 415] on label "Woodbury" at bounding box center [90, 417] width 57 height 14
type input "Woodbury"
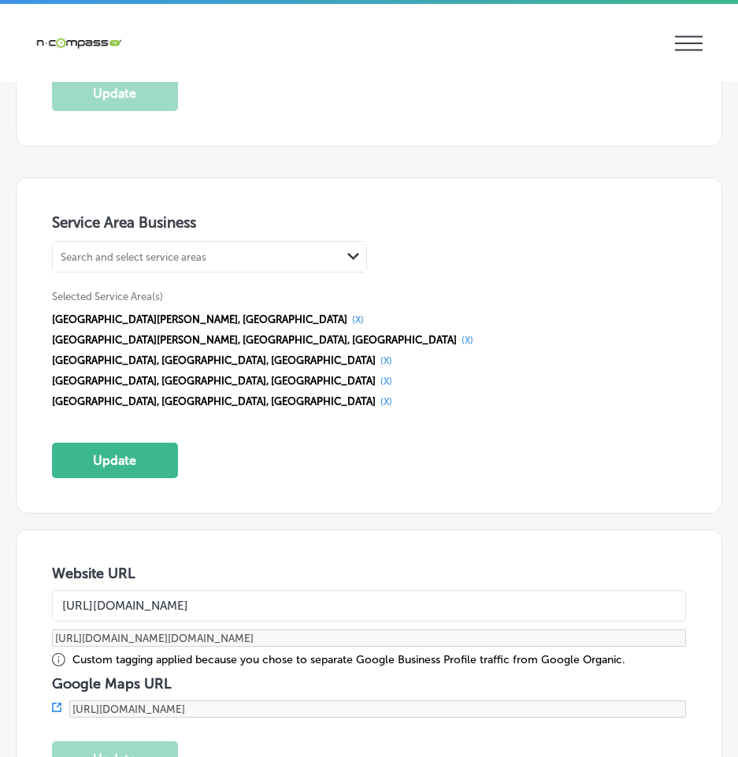
click at [218, 246] on div "Search and select service areas" at bounding box center [197, 256] width 288 height 21
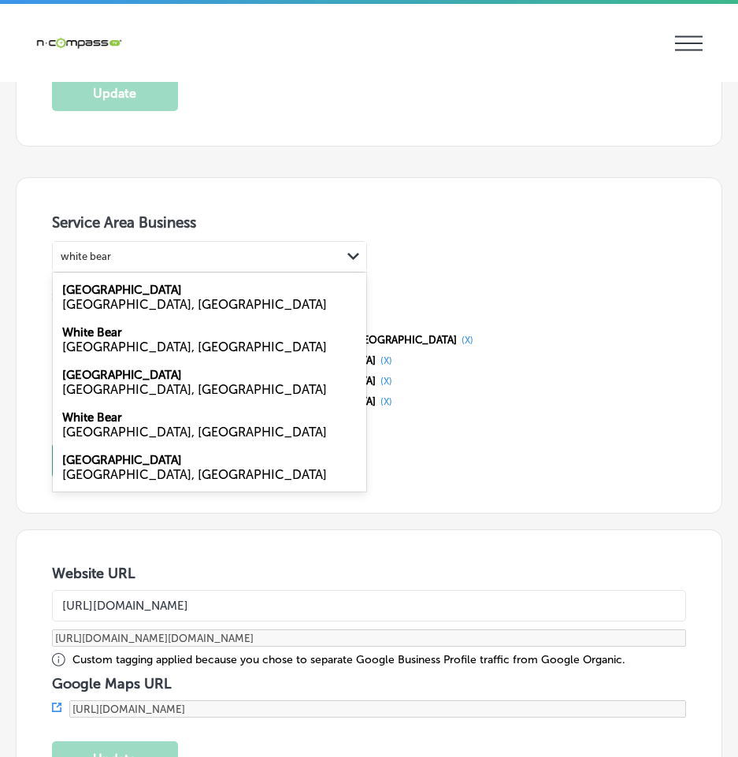
click at [180, 284] on div "[GEOGRAPHIC_DATA], [GEOGRAPHIC_DATA]" at bounding box center [209, 297] width 313 height 43
type input "white bear"
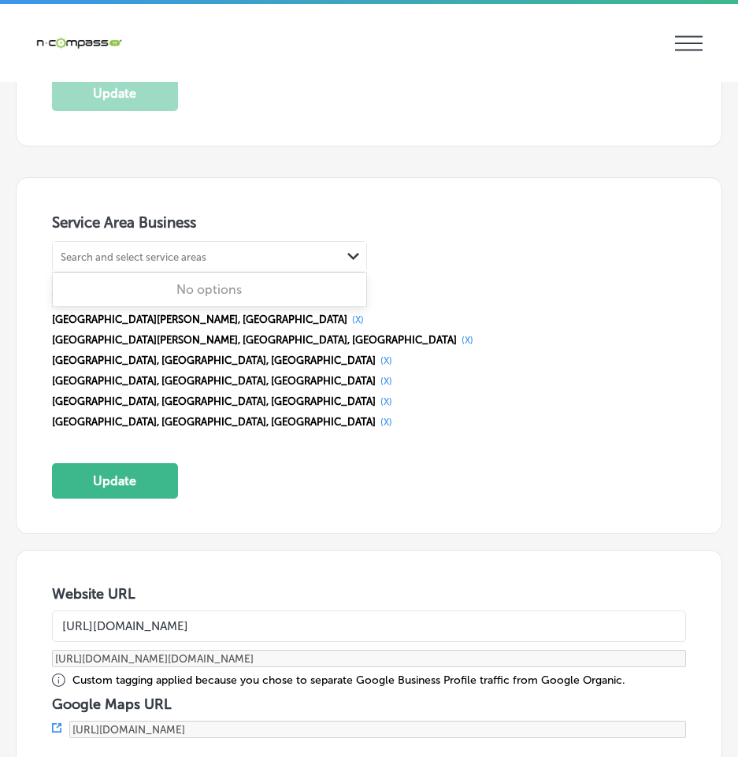
click at [153, 250] on div "Search and select service areas" at bounding box center [134, 256] width 146 height 12
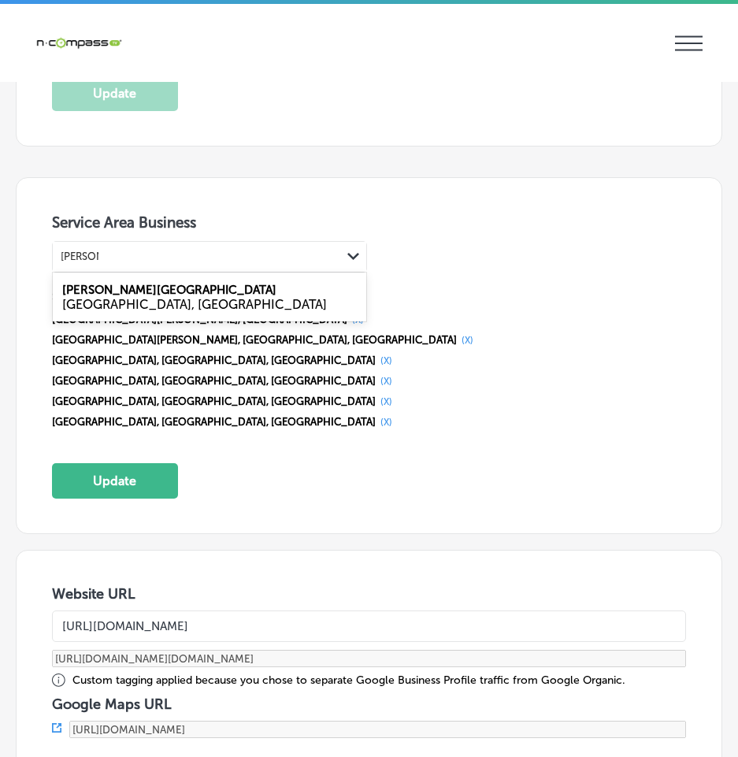
click at [142, 283] on label "[PERSON_NAME][GEOGRAPHIC_DATA]" at bounding box center [169, 290] width 214 height 14
type input "[PERSON_NAME]"
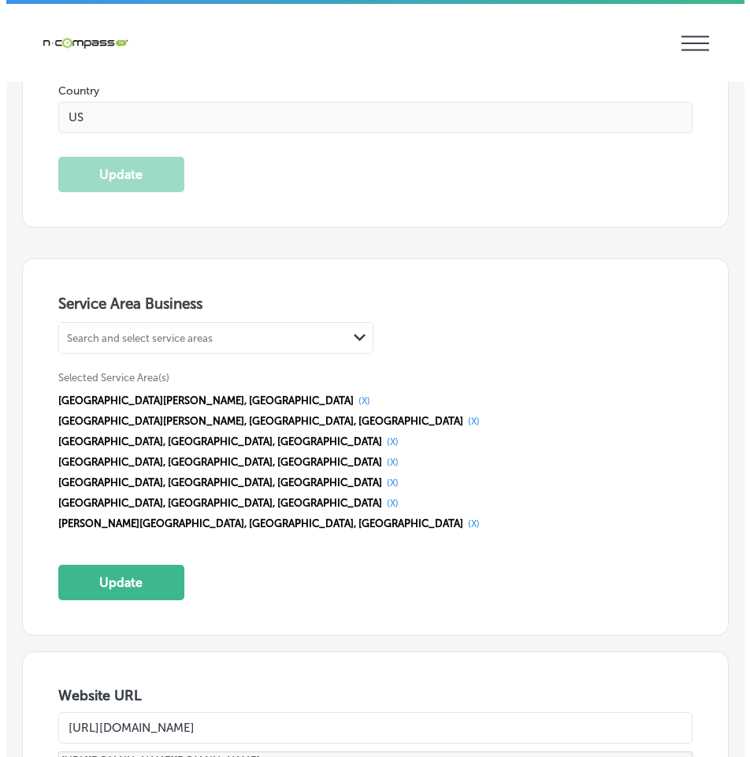
scroll to position [3229, 0]
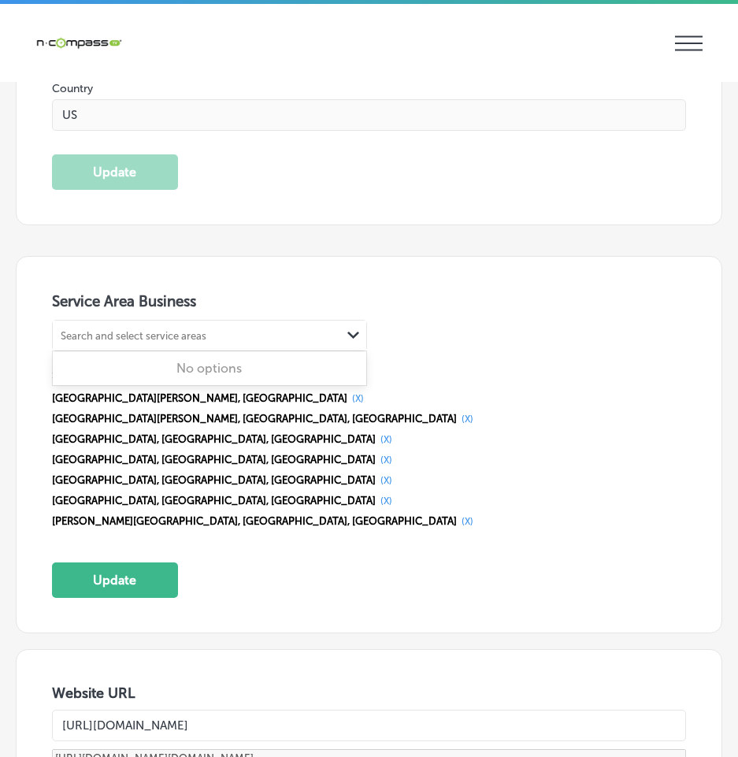
click at [248, 325] on div "Search and select service areas" at bounding box center [197, 335] width 288 height 21
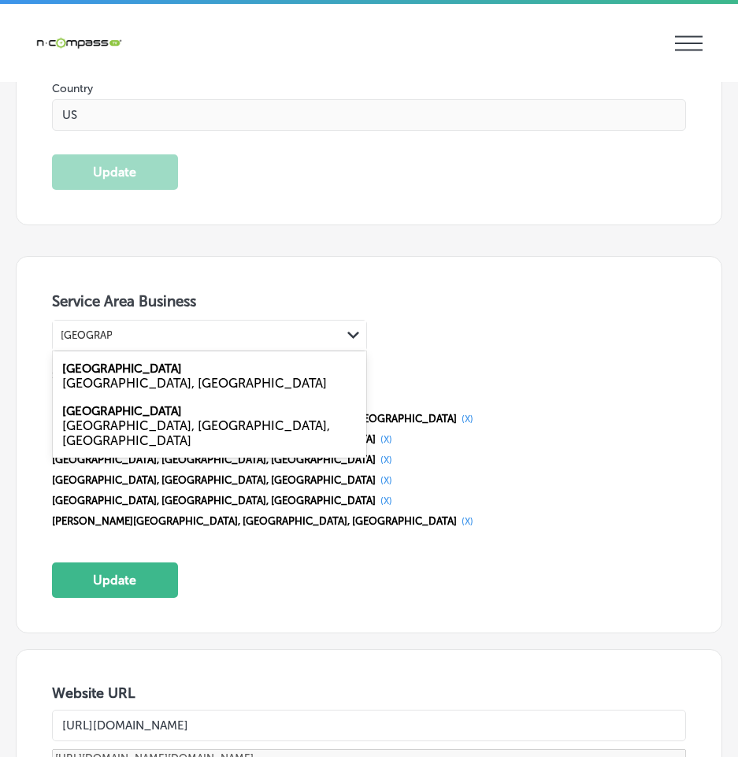
click at [114, 376] on div "[GEOGRAPHIC_DATA], [GEOGRAPHIC_DATA]" at bounding box center [209, 383] width 295 height 15
type input "[GEOGRAPHIC_DATA]"
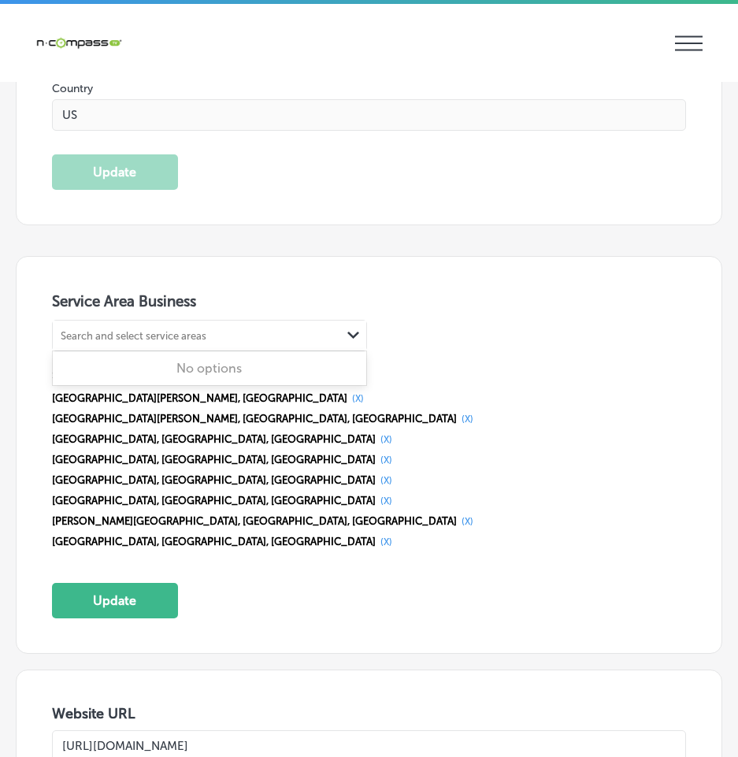
click at [205, 329] on div "Search and select service areas" at bounding box center [134, 335] width 146 height 12
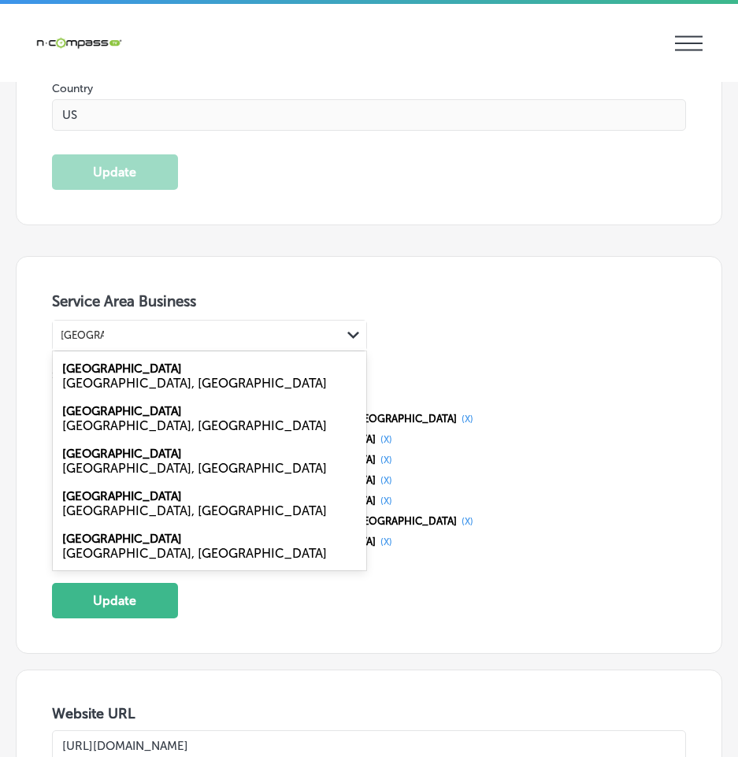
click at [100, 461] on div "[GEOGRAPHIC_DATA], [GEOGRAPHIC_DATA]" at bounding box center [209, 468] width 295 height 15
type input "[GEOGRAPHIC_DATA]"
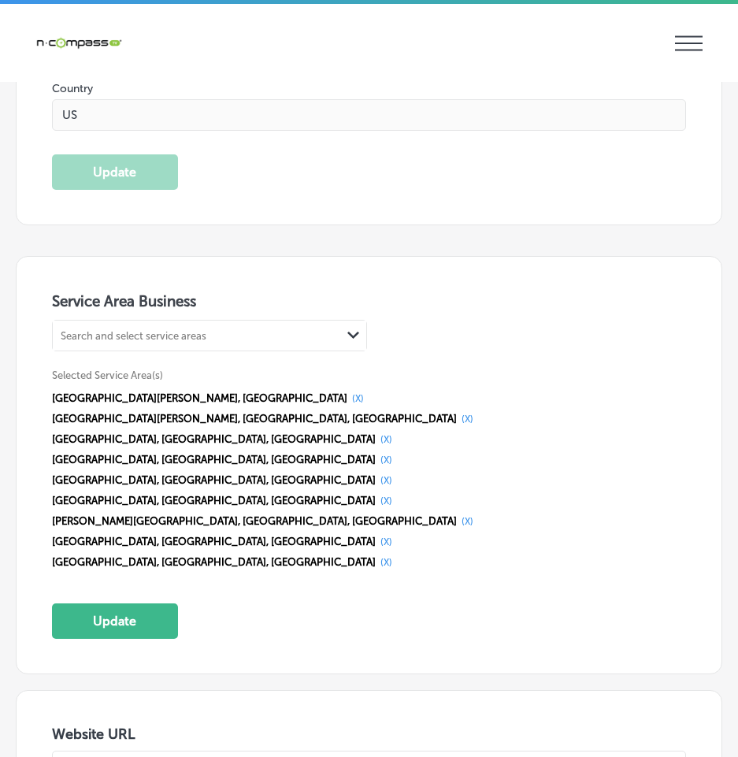
click at [192, 329] on div "Search and select service areas" at bounding box center [134, 335] width 146 height 12
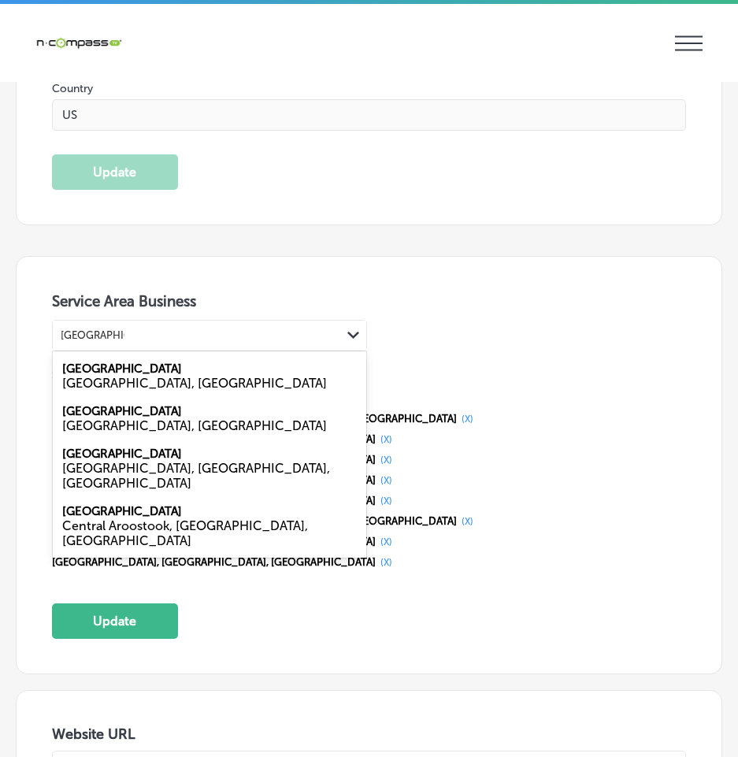
click at [143, 376] on div "[GEOGRAPHIC_DATA], [GEOGRAPHIC_DATA]" at bounding box center [209, 383] width 295 height 15
type input "[GEOGRAPHIC_DATA]"
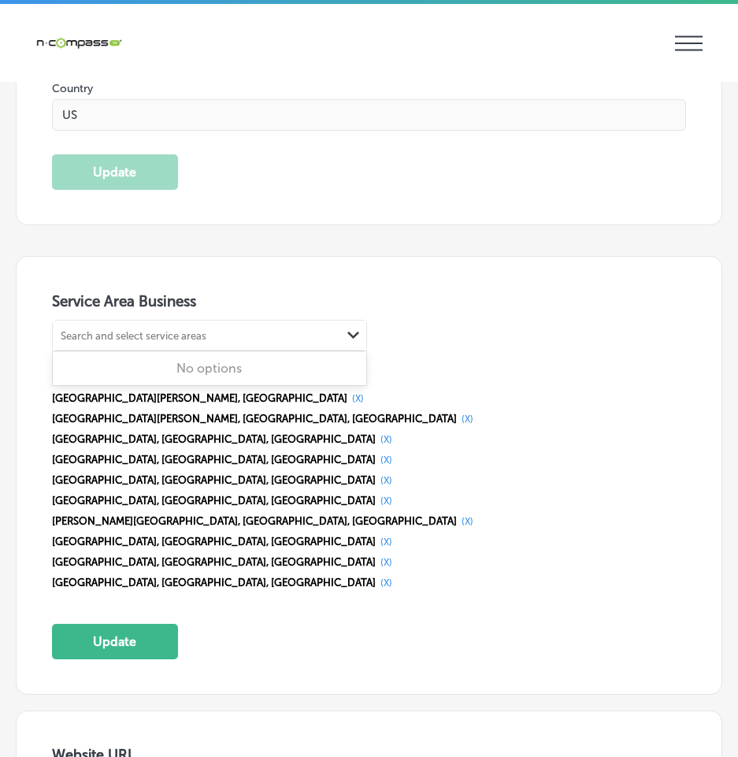
click at [132, 325] on div "Search and select service areas" at bounding box center [197, 335] width 288 height 21
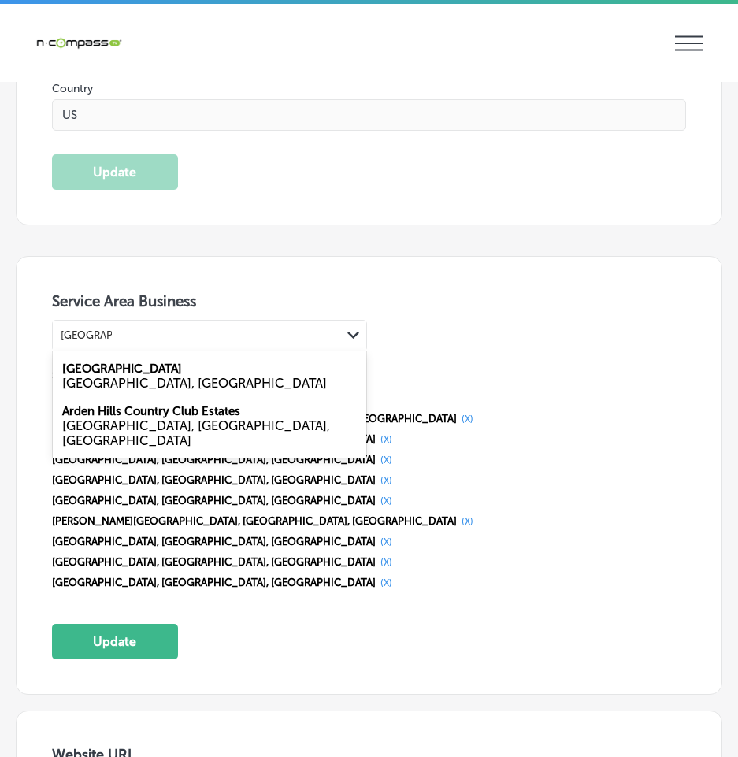
click at [126, 376] on div "[GEOGRAPHIC_DATA], [GEOGRAPHIC_DATA]" at bounding box center [209, 383] width 295 height 15
type input "[GEOGRAPHIC_DATA]"
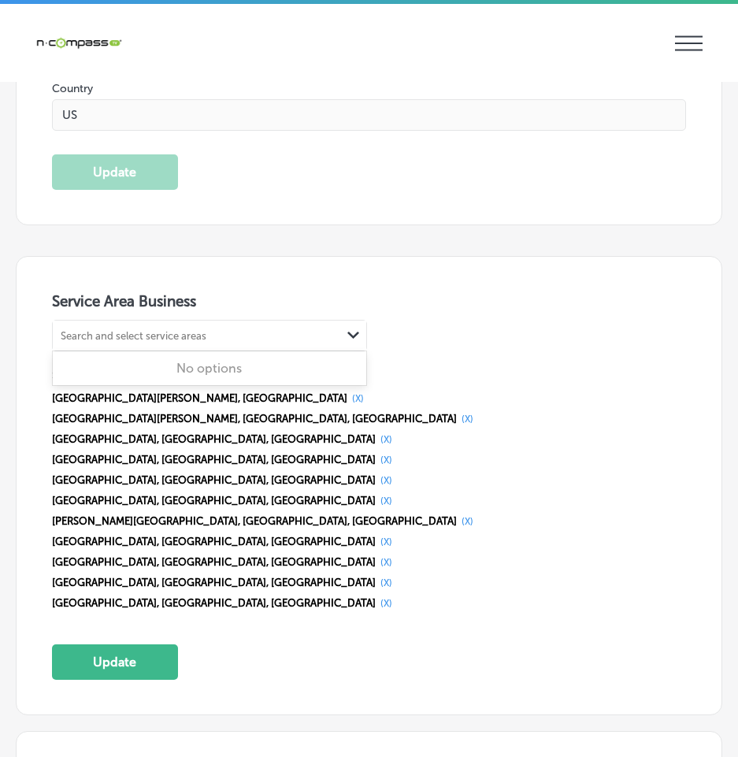
click at [145, 329] on div "Search and select service areas" at bounding box center [134, 335] width 146 height 12
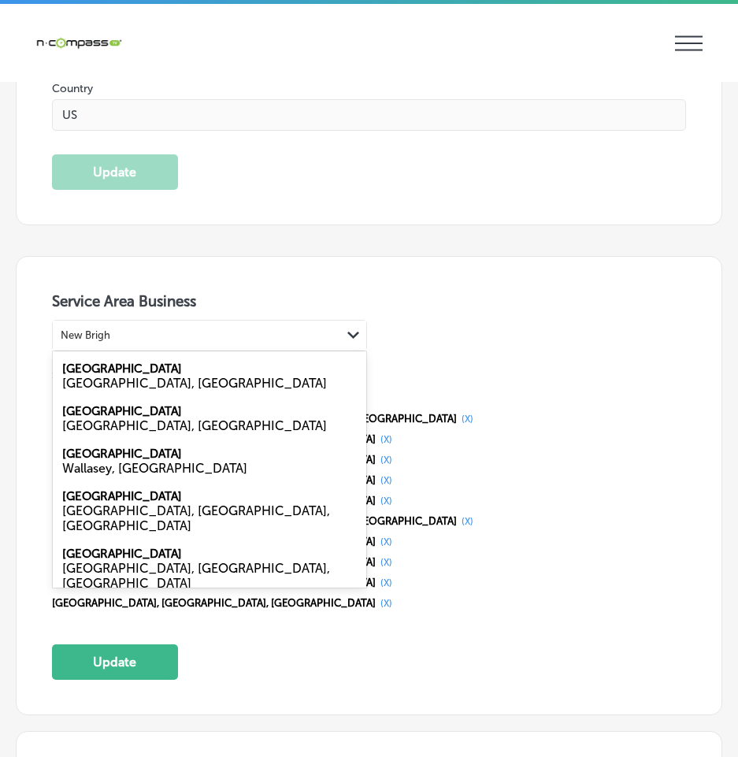
click at [122, 409] on label "[GEOGRAPHIC_DATA]" at bounding box center [122, 411] width 120 height 14
type input "New Brigh"
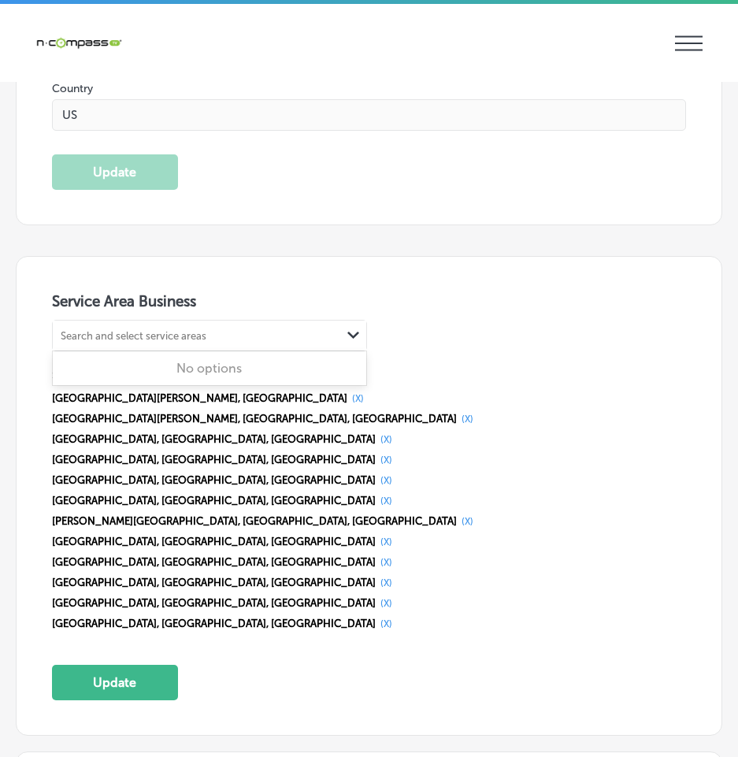
click at [139, 329] on div "Search and select service areas" at bounding box center [134, 335] width 146 height 12
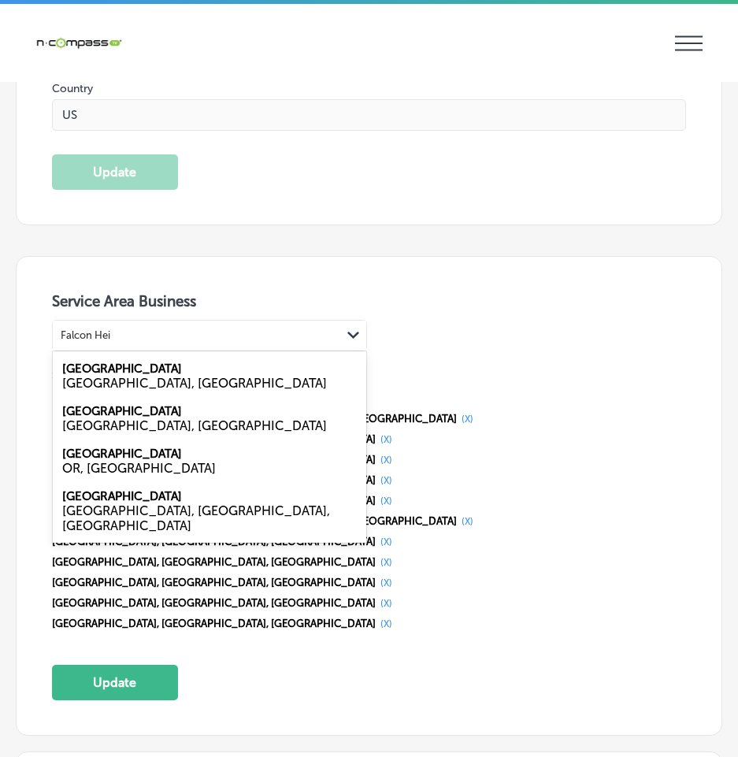
click at [129, 367] on label "[GEOGRAPHIC_DATA]" at bounding box center [122, 369] width 120 height 14
type input "Falcon Hei"
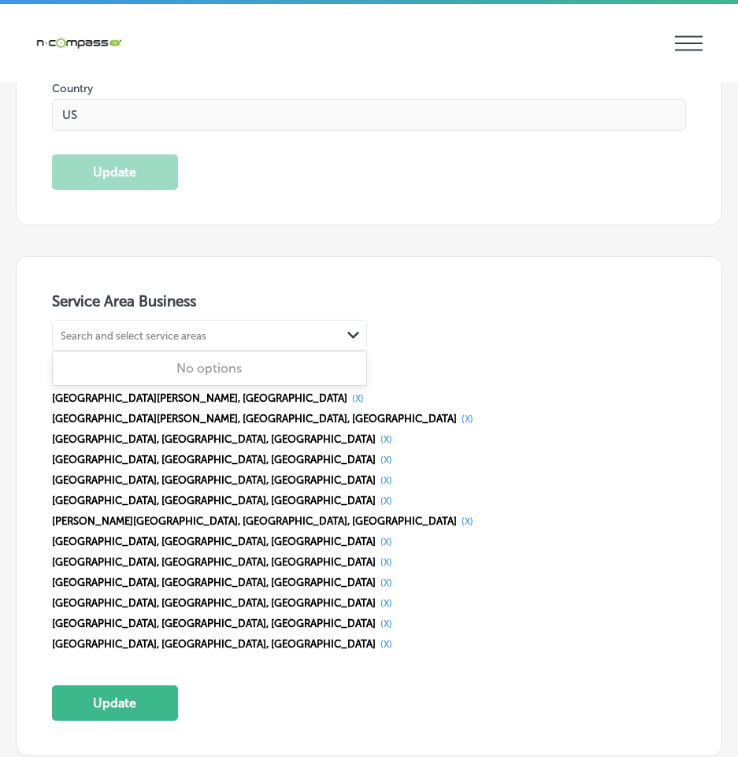
click at [161, 329] on div "Search and select service areas" at bounding box center [134, 335] width 146 height 12
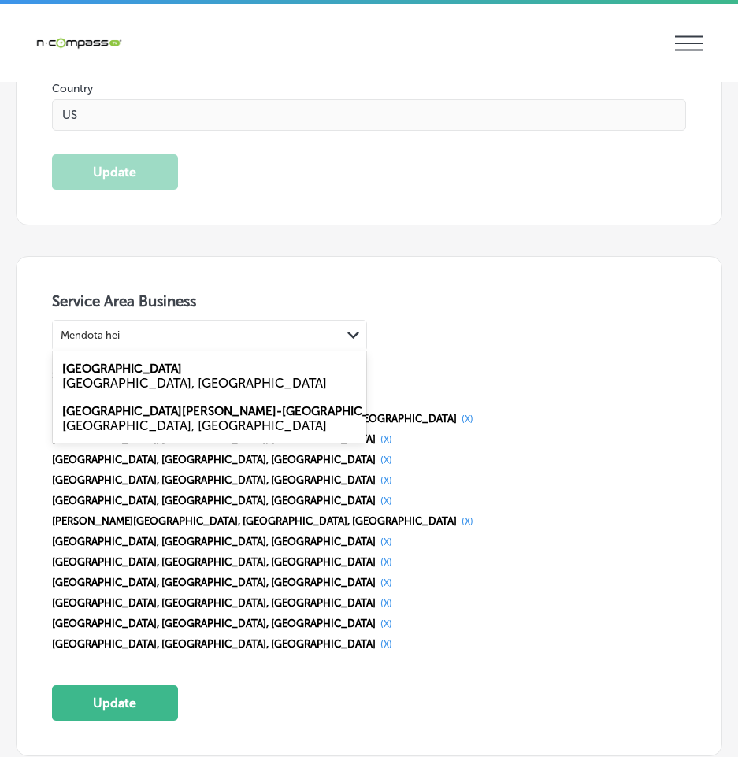
click at [109, 365] on label "[GEOGRAPHIC_DATA]" at bounding box center [122, 369] width 120 height 14
type input "Mendota hei"
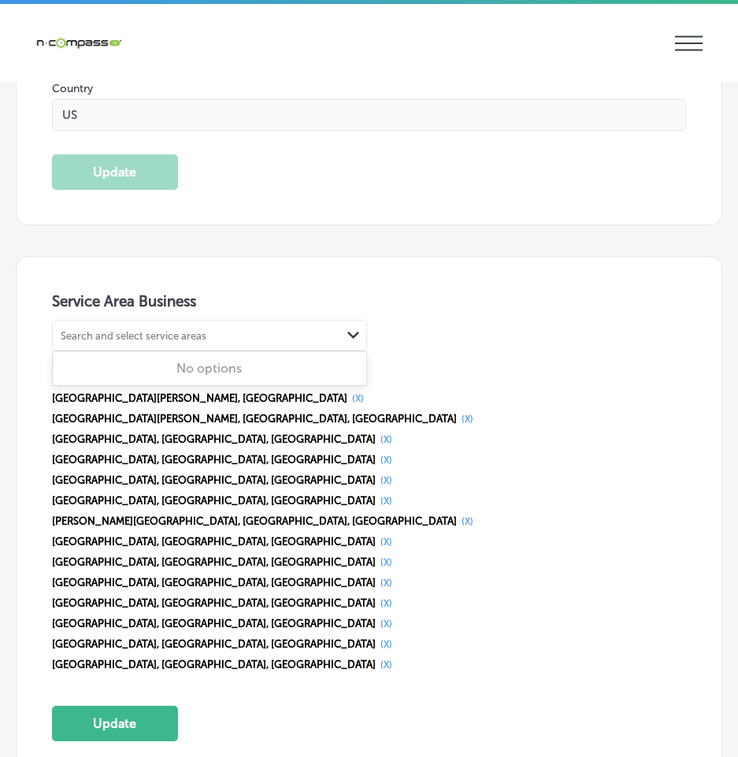
click at [125, 329] on div "Search and select service areas" at bounding box center [134, 335] width 146 height 12
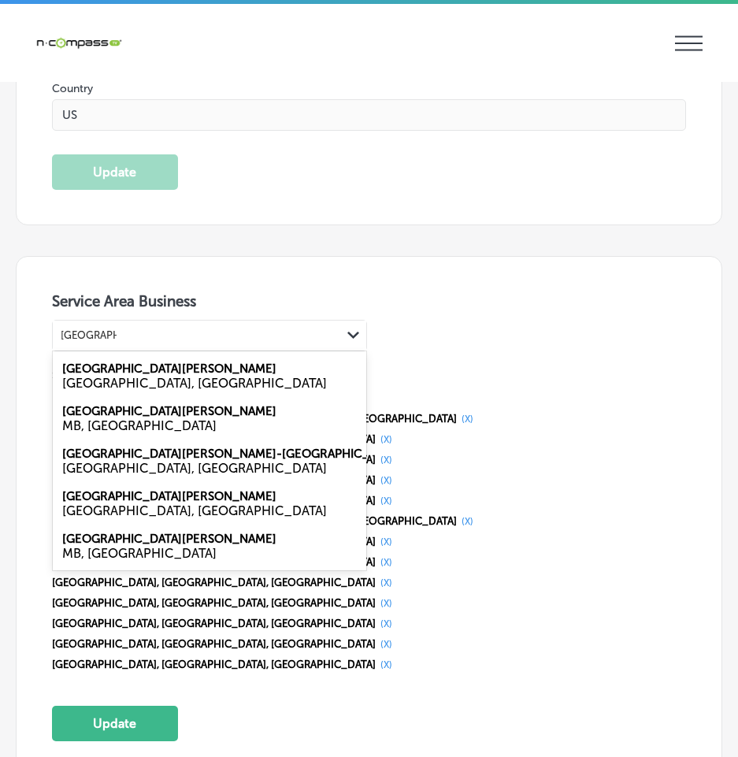
click at [121, 362] on label "[GEOGRAPHIC_DATA][PERSON_NAME]" at bounding box center [169, 369] width 214 height 14
type input "[GEOGRAPHIC_DATA]"
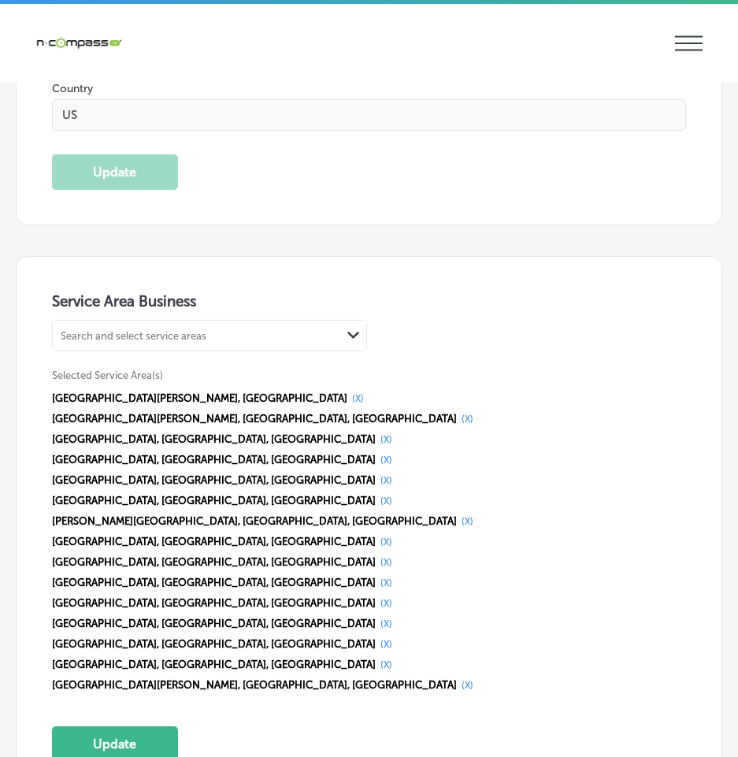
click at [137, 329] on div "Search and select service areas" at bounding box center [134, 335] width 146 height 12
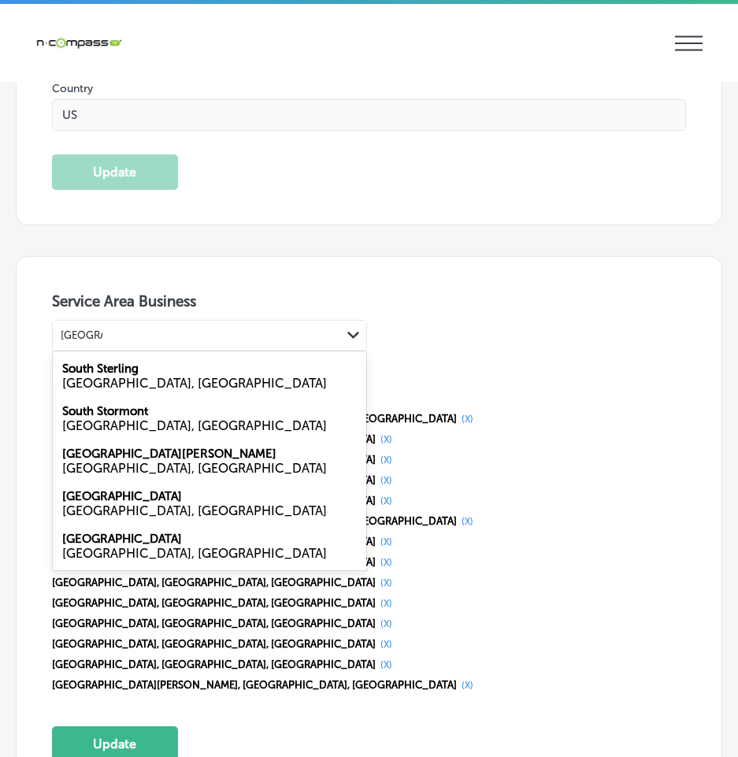
click at [113, 447] on label "[GEOGRAPHIC_DATA][PERSON_NAME]" at bounding box center [169, 454] width 214 height 14
type input "[GEOGRAPHIC_DATA]"
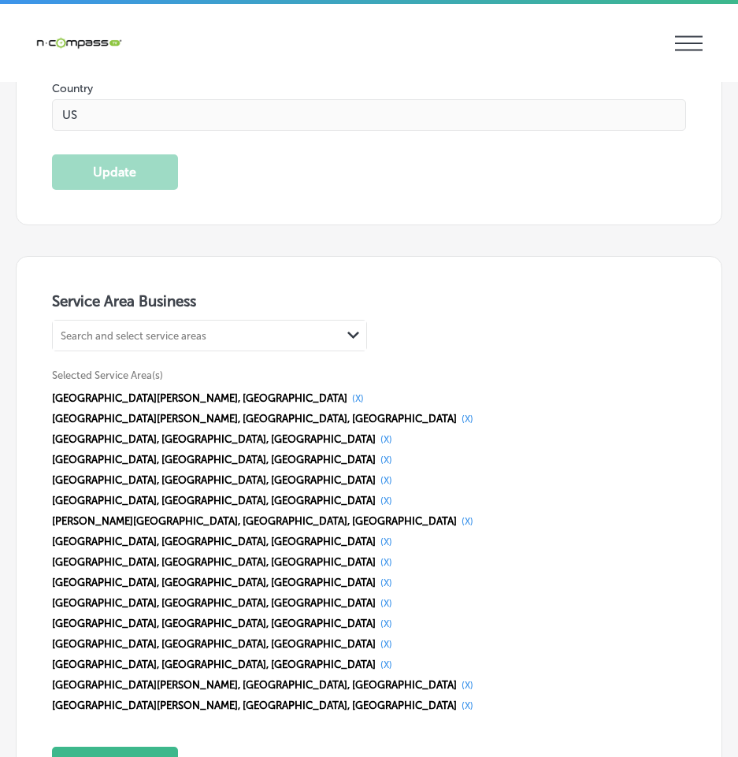
click at [136, 325] on div "Search and select service areas" at bounding box center [197, 335] width 288 height 21
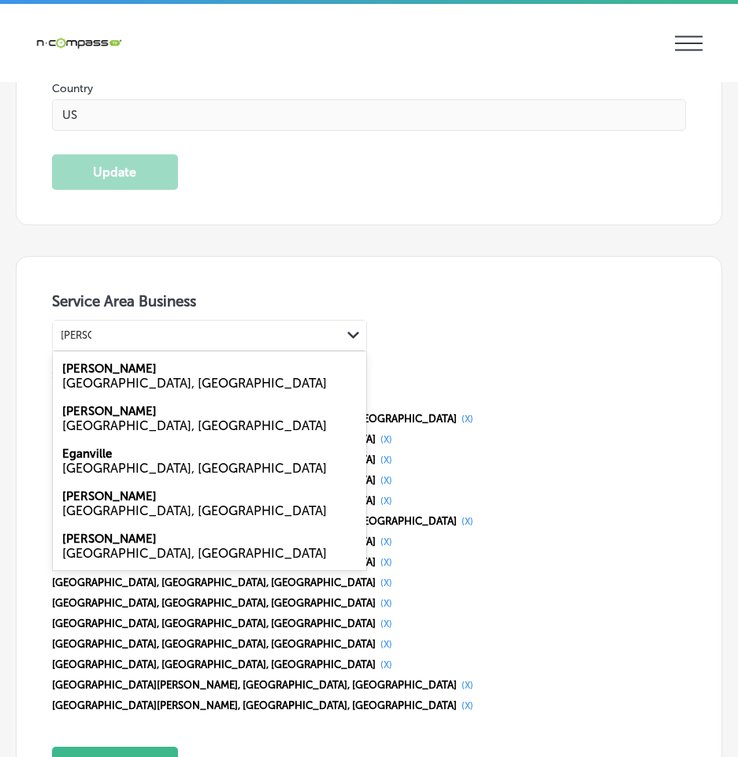
click at [116, 362] on div "[PERSON_NAME] [GEOGRAPHIC_DATA], [GEOGRAPHIC_DATA]" at bounding box center [209, 375] width 313 height 43
type input "[PERSON_NAME]"
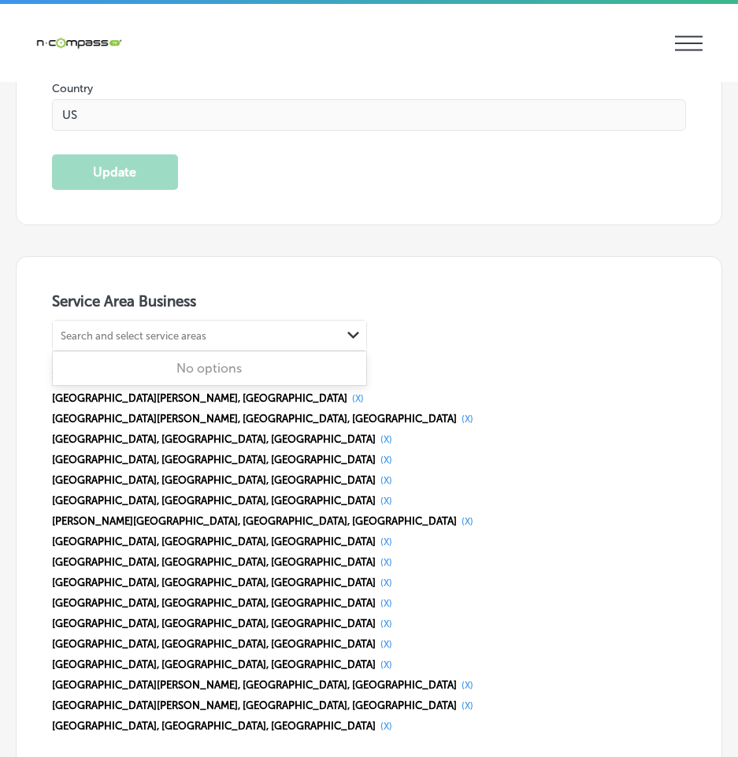
click at [98, 329] on div "Search and select service areas" at bounding box center [134, 335] width 146 height 12
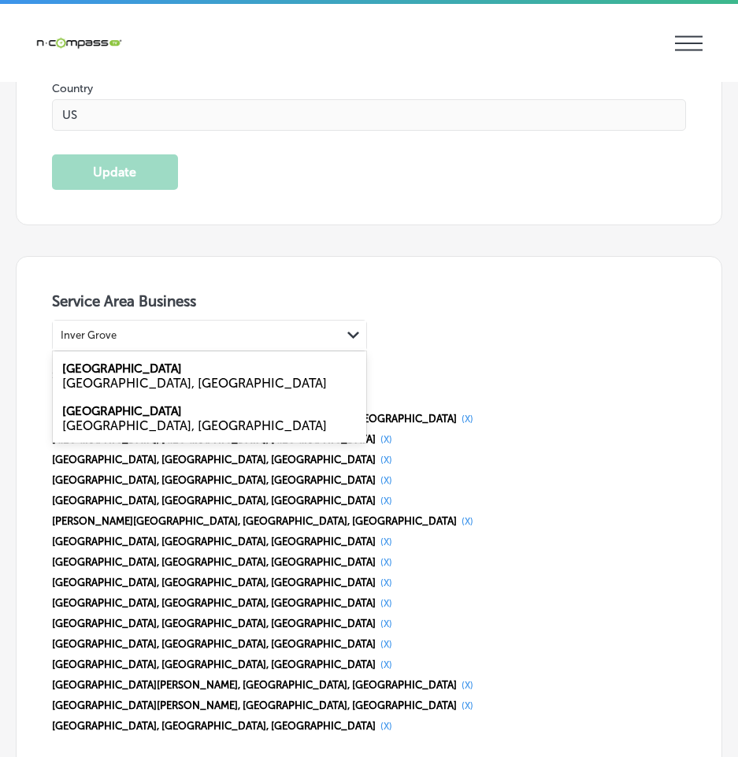
click at [121, 362] on label "[GEOGRAPHIC_DATA]" at bounding box center [122, 369] width 120 height 14
type input "Inver Grove"
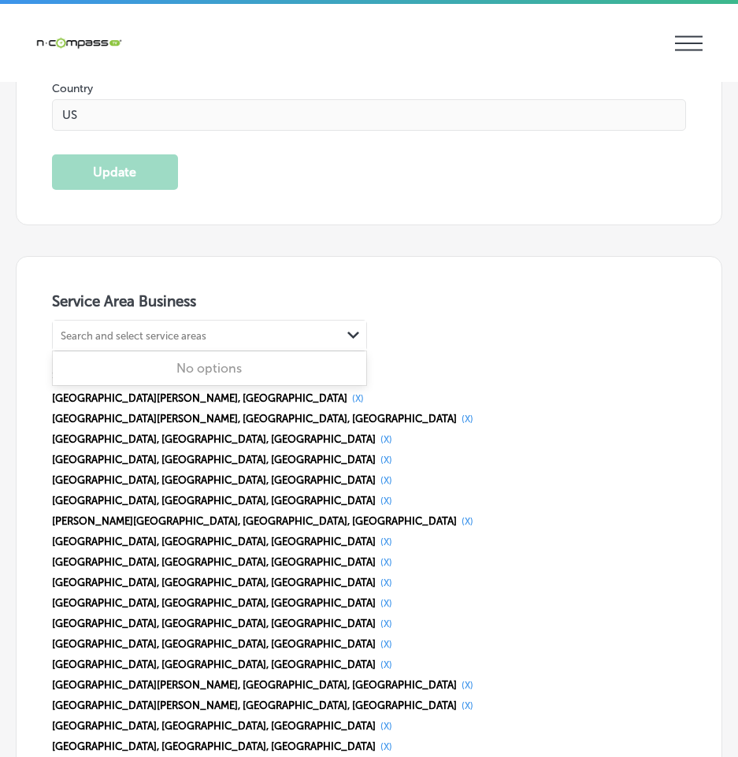
click at [124, 329] on div "Search and select service areas" at bounding box center [134, 335] width 146 height 12
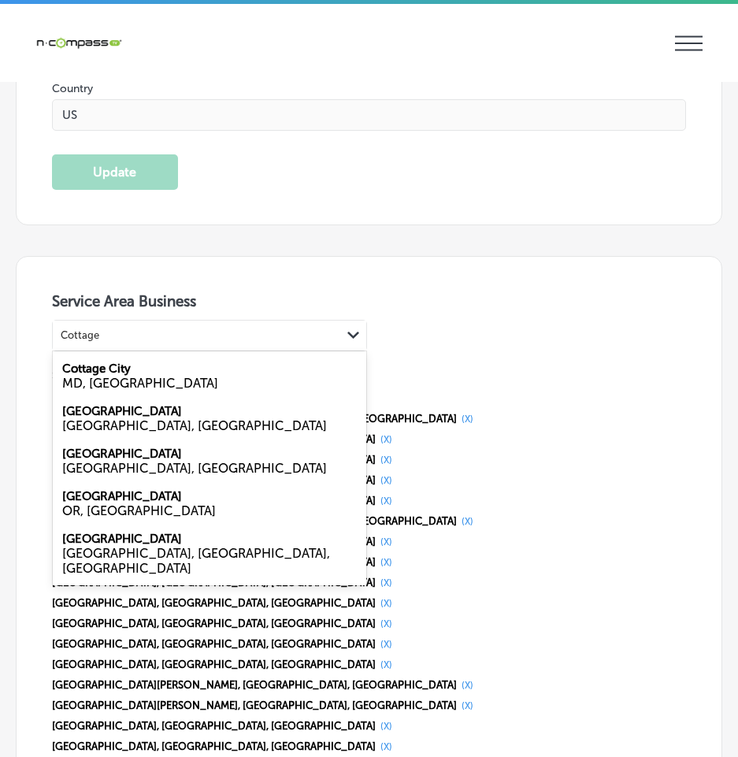
click at [109, 406] on label "[GEOGRAPHIC_DATA]" at bounding box center [122, 411] width 120 height 14
type input "Cottage"
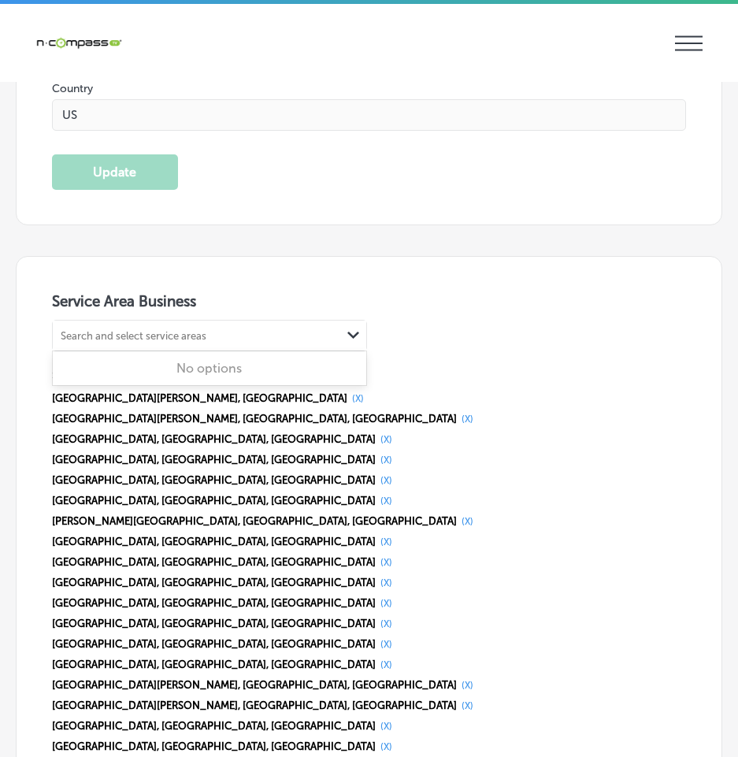
click at [136, 329] on div "Search and select service areas" at bounding box center [134, 335] width 146 height 12
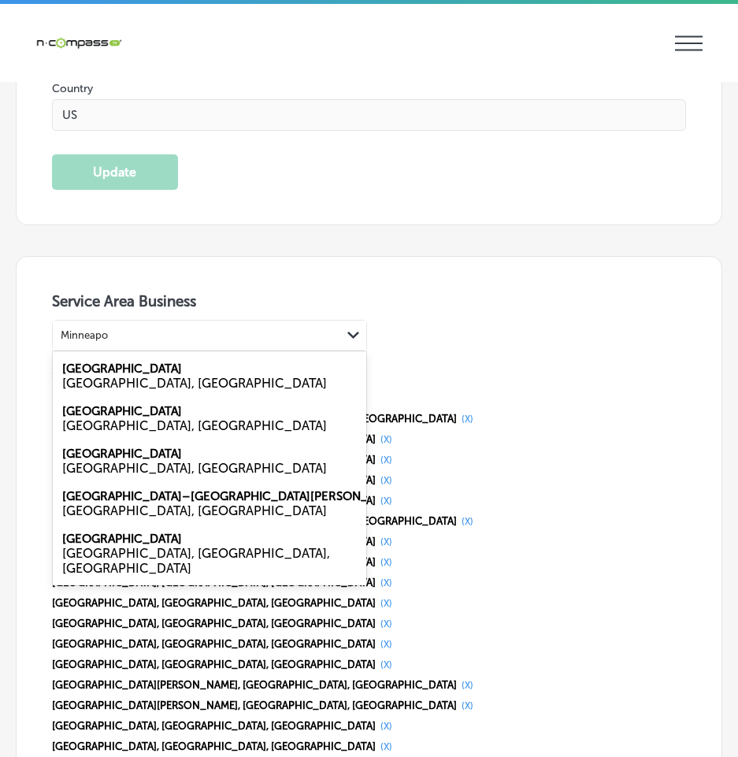
click at [94, 363] on label "[GEOGRAPHIC_DATA]" at bounding box center [122, 369] width 120 height 14
type input "Minneapo"
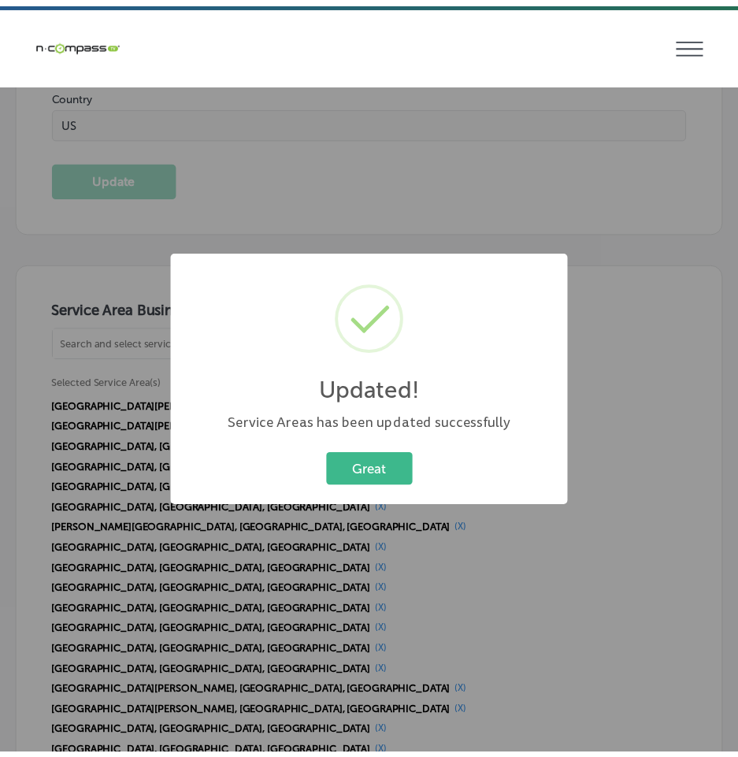
scroll to position [3237, 0]
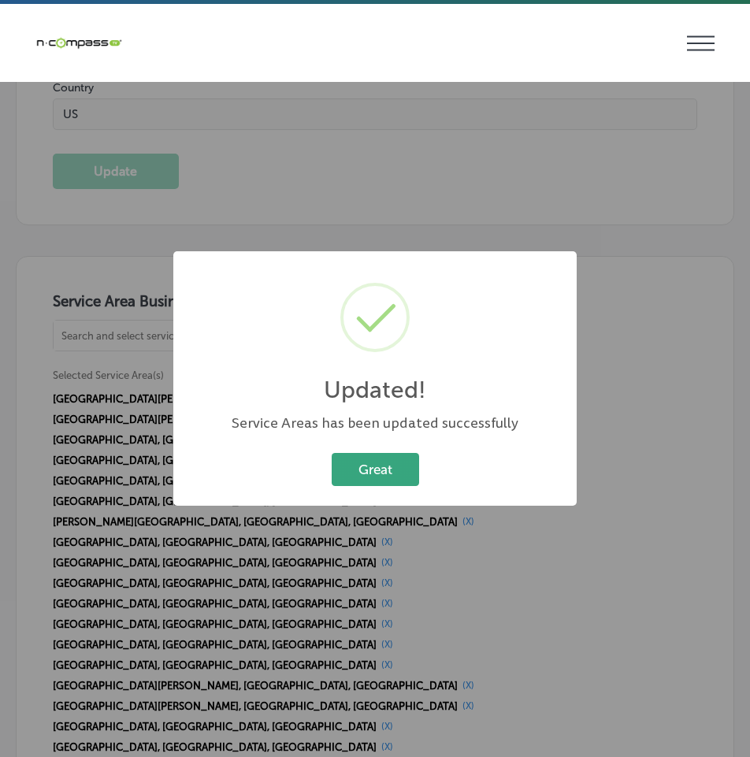
click at [366, 474] on button "Great" at bounding box center [375, 469] width 87 height 32
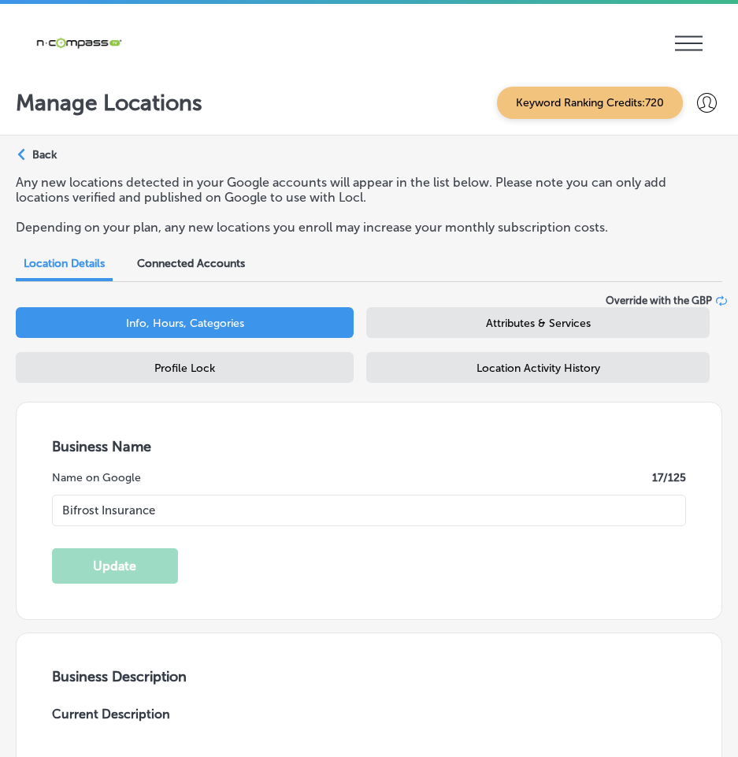
scroll to position [0, 0]
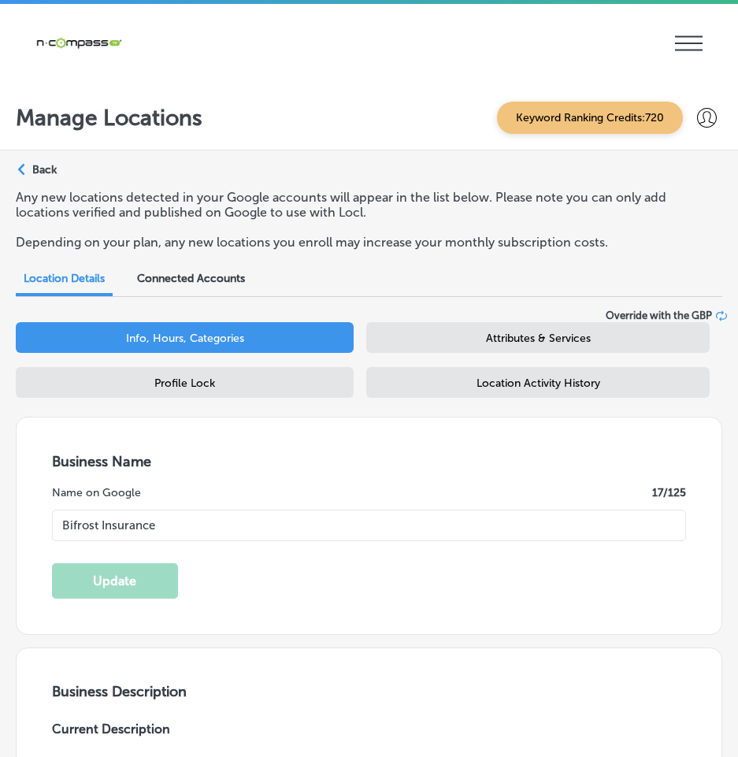
click at [466, 329] on div "Attributes & Services" at bounding box center [537, 337] width 343 height 31
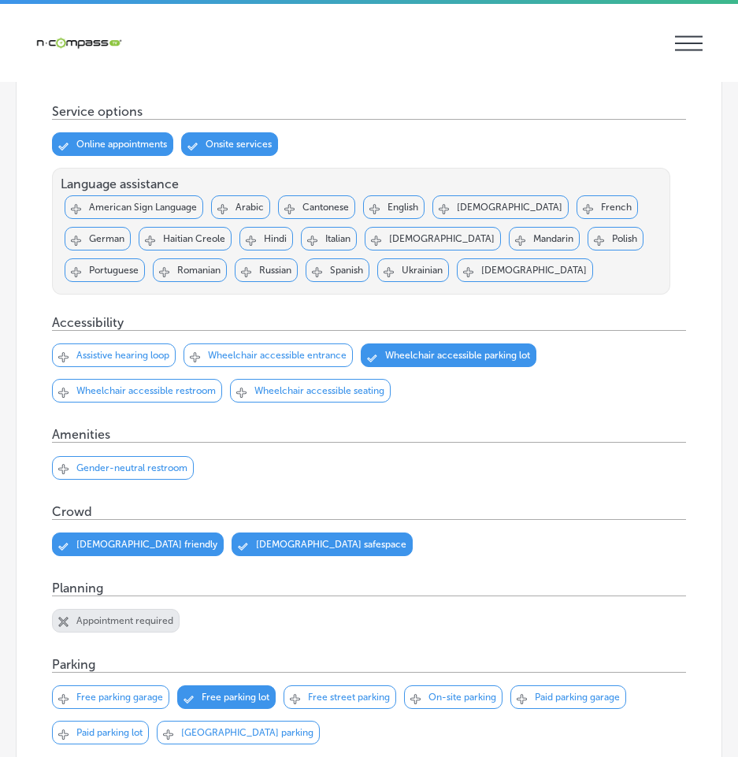
scroll to position [630, 0]
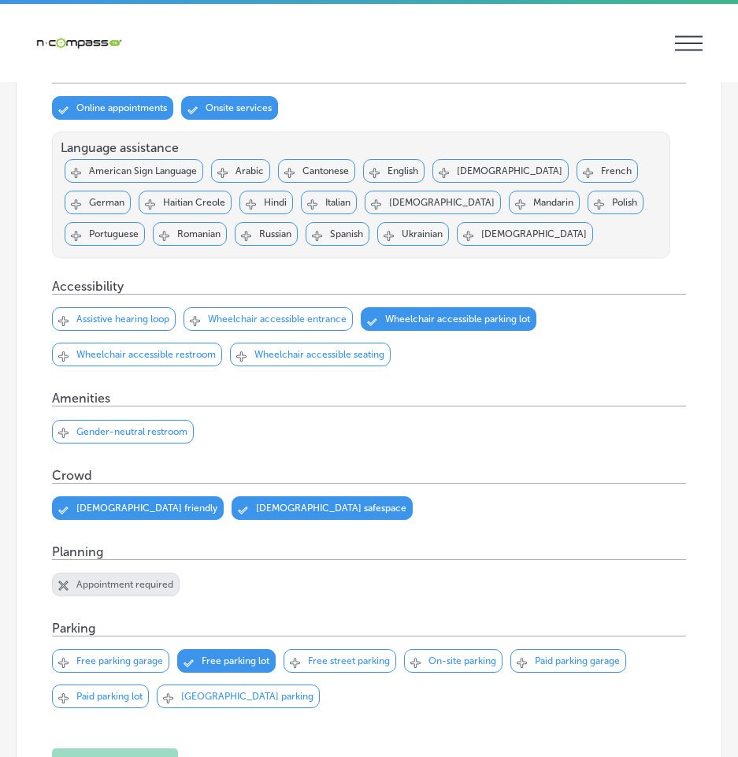
click at [306, 313] on p "Wheelchair accessible entrance" at bounding box center [277, 318] width 139 height 11
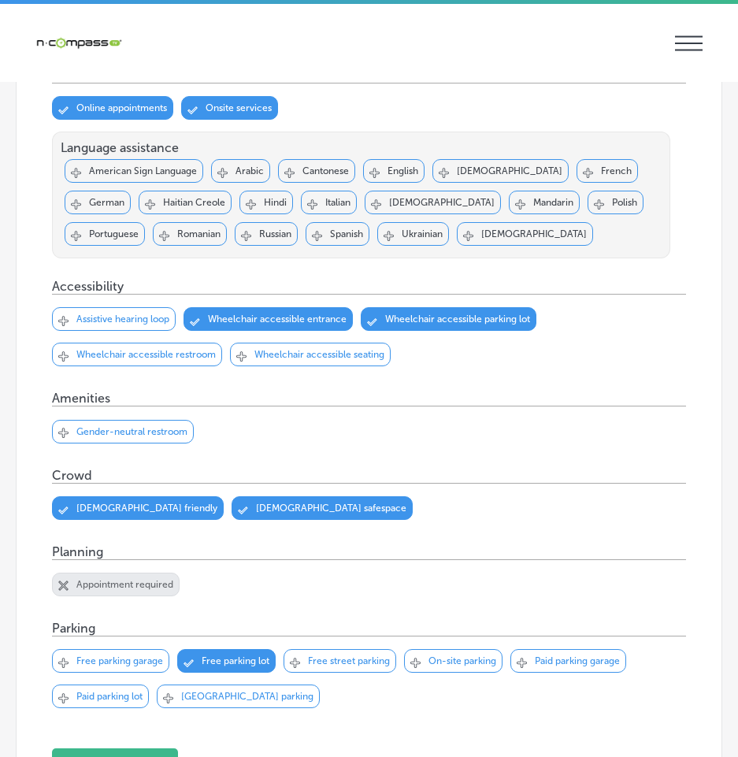
click at [151, 355] on p "Wheelchair accessible restroom" at bounding box center [145, 354] width 139 height 11
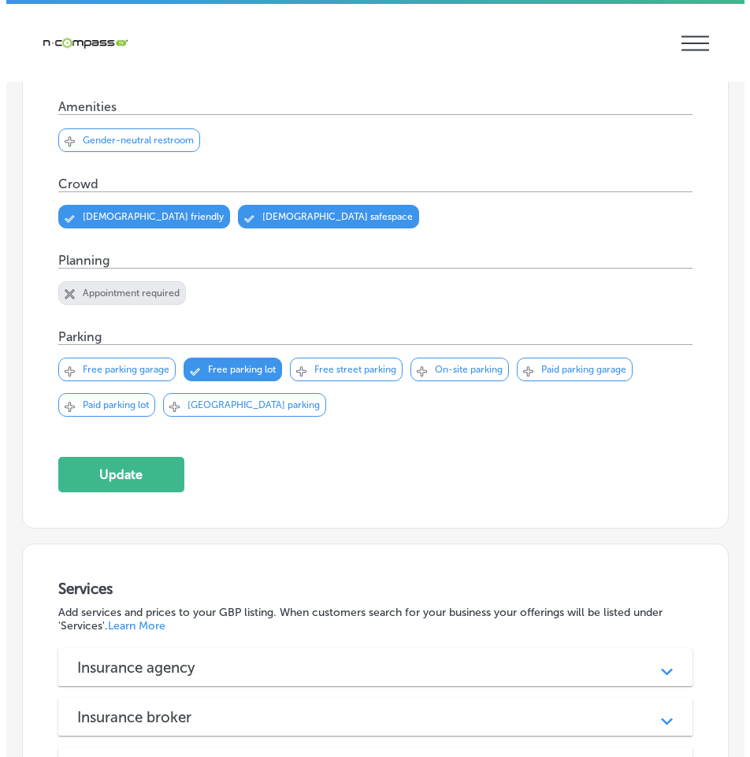
scroll to position [945, 0]
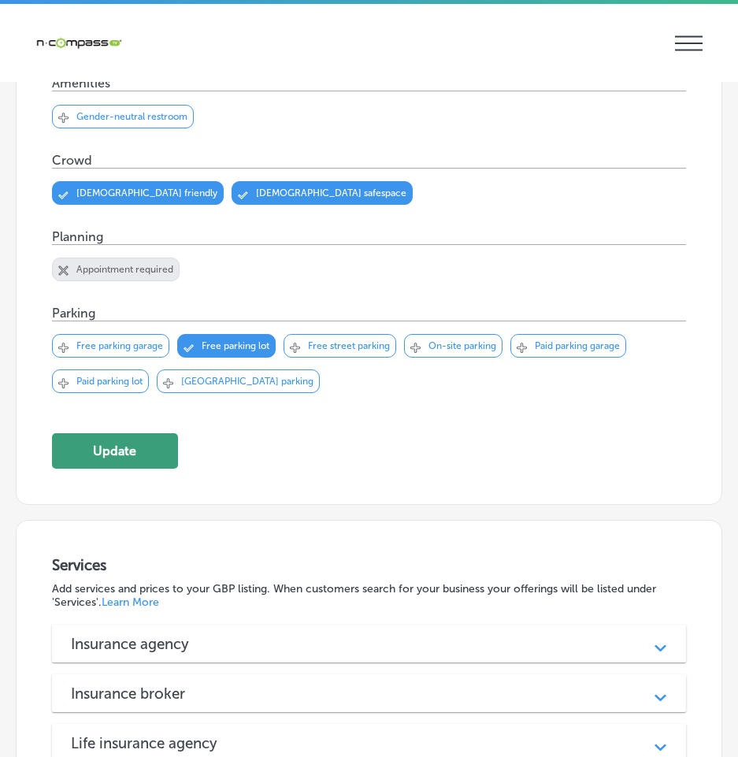
click at [123, 436] on button "Update" at bounding box center [115, 450] width 126 height 35
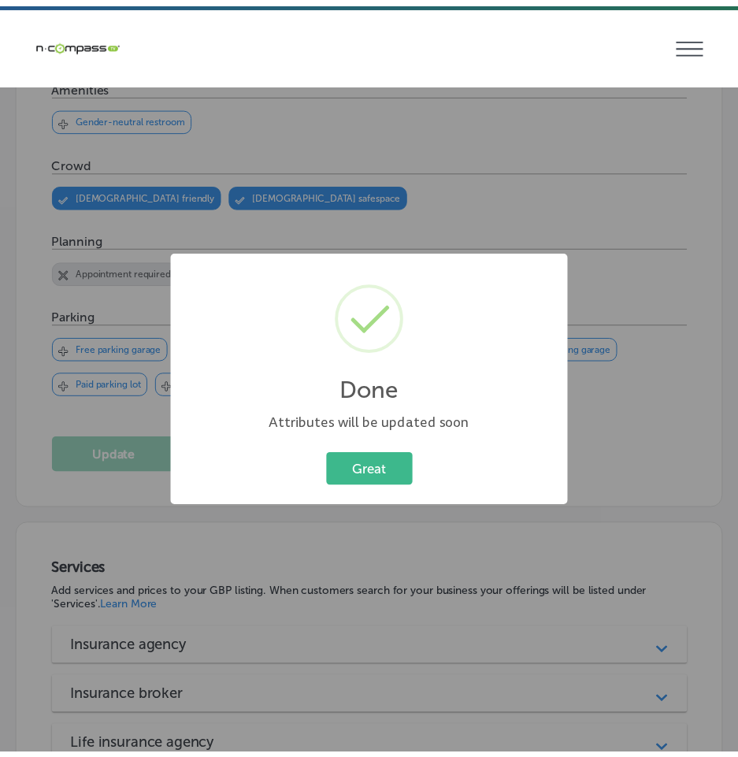
scroll to position [947, 0]
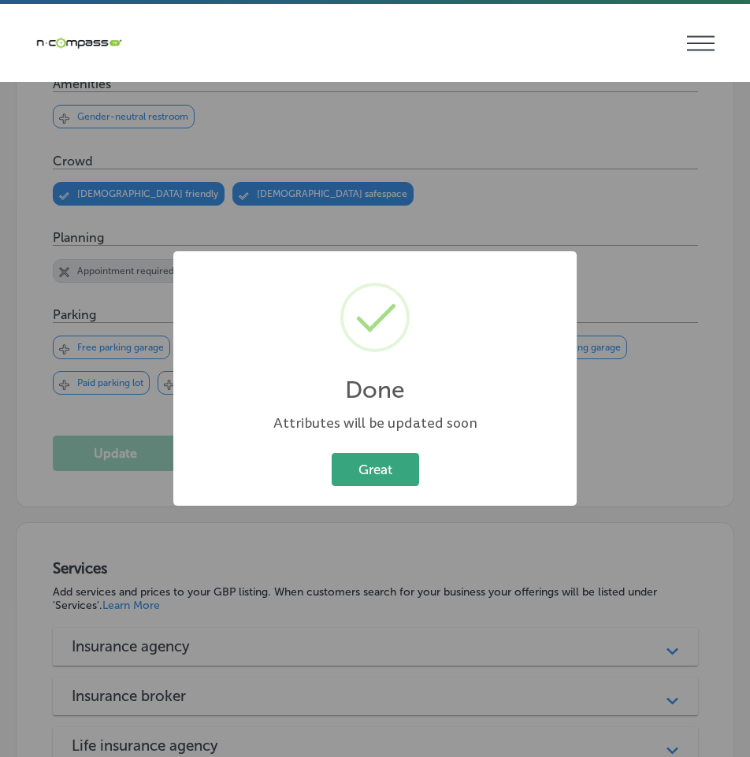
click at [354, 472] on button "Great" at bounding box center [375, 469] width 87 height 32
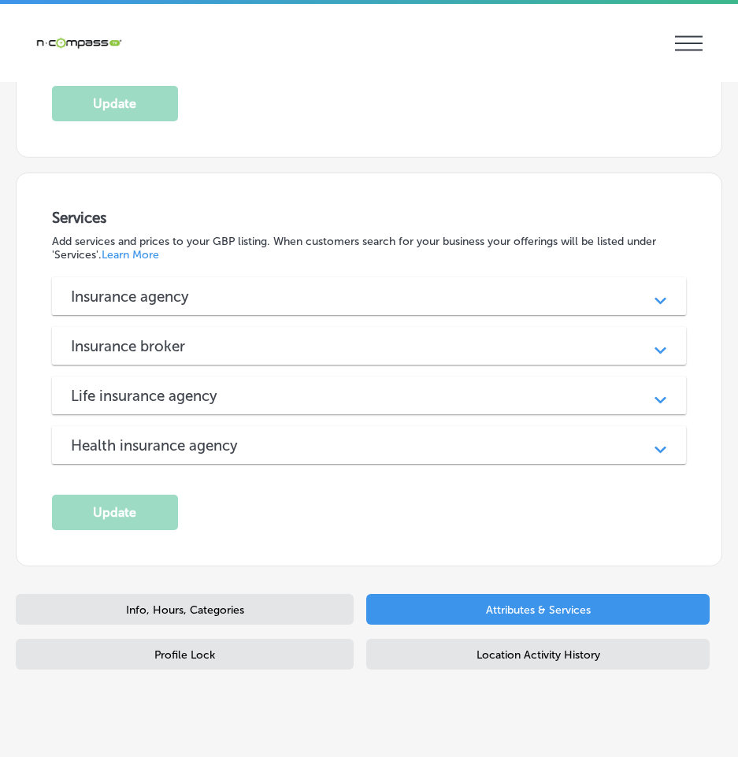
scroll to position [1322, 0]
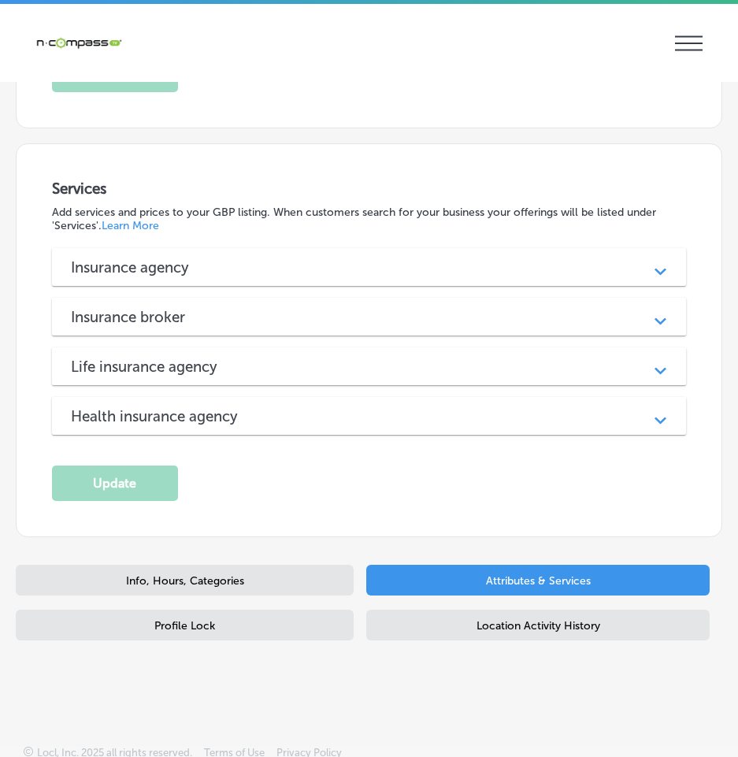
click at [486, 258] on div "Insurance agency" at bounding box center [369, 267] width 597 height 18
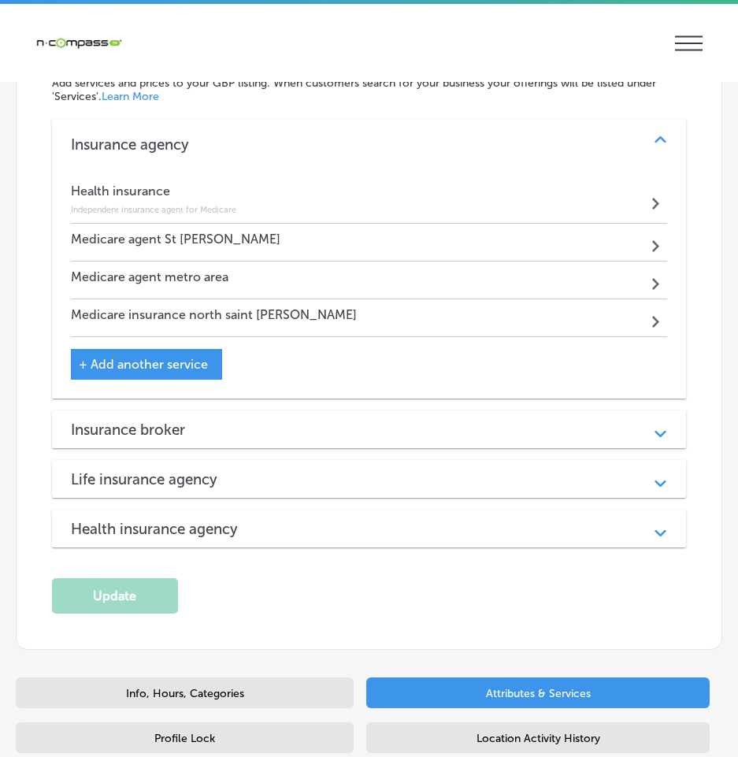
scroll to position [1479, 0]
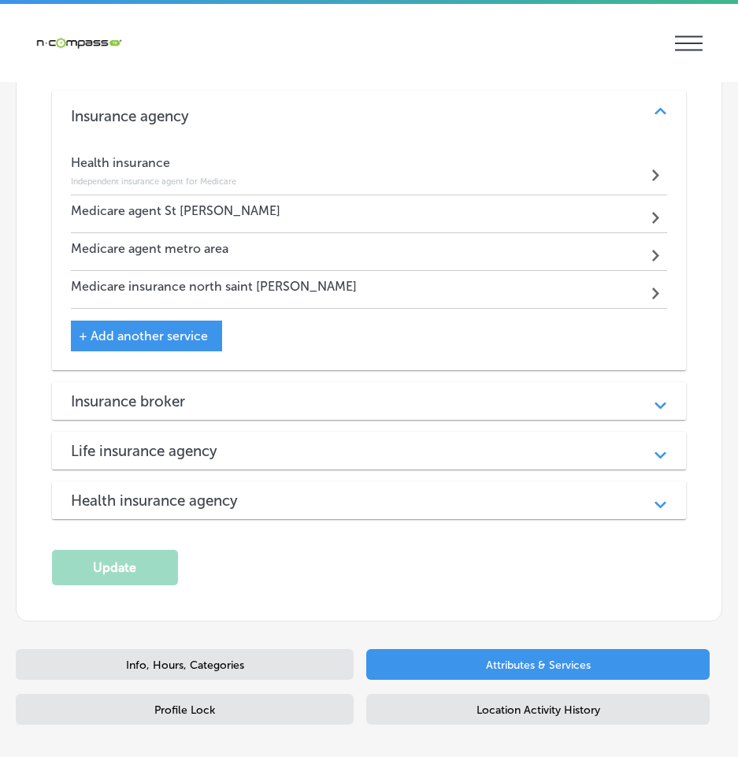
click at [290, 332] on div "Health insurance Independent insurance agent for Medicare Path Created with Ske…" at bounding box center [369, 249] width 597 height 204
click at [702, 323] on div "Services Add services and prices to your GBP listing. When customers search for…" at bounding box center [369, 304] width 705 height 634
click at [655, 108] on polygon at bounding box center [661, 111] width 12 height 7
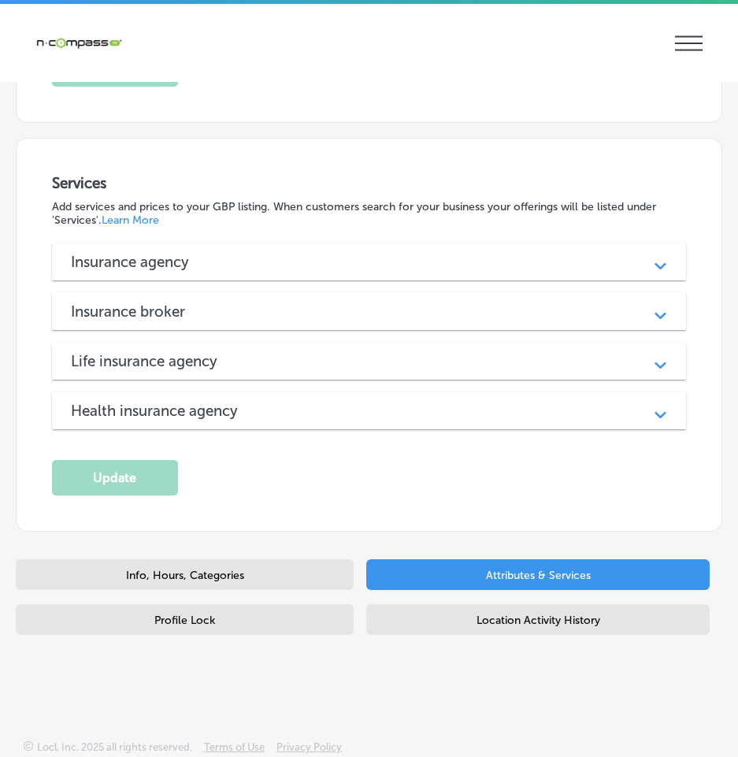
scroll to position [1322, 0]
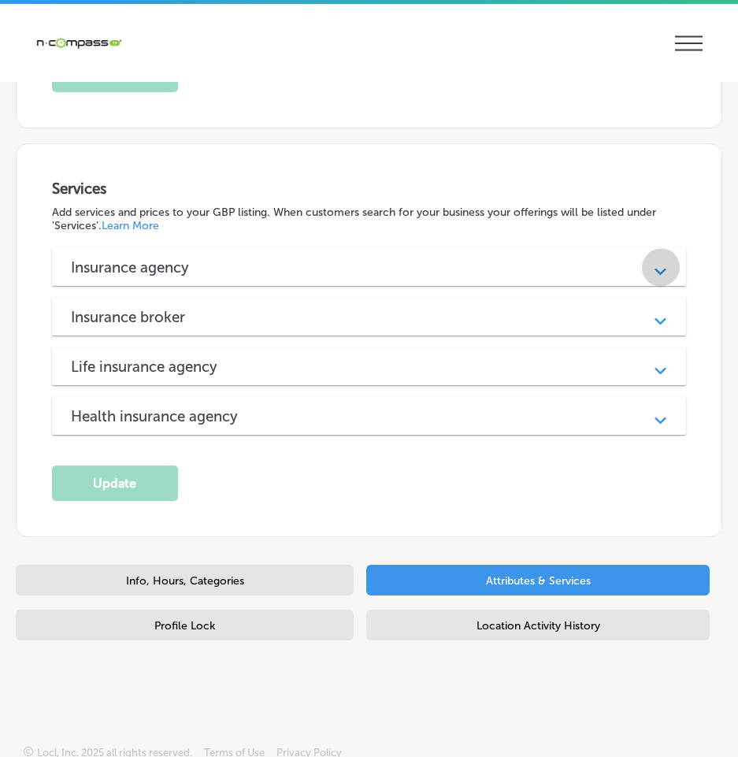
click at [656, 263] on div "Path Created with Sketch." at bounding box center [661, 268] width 20 height 20
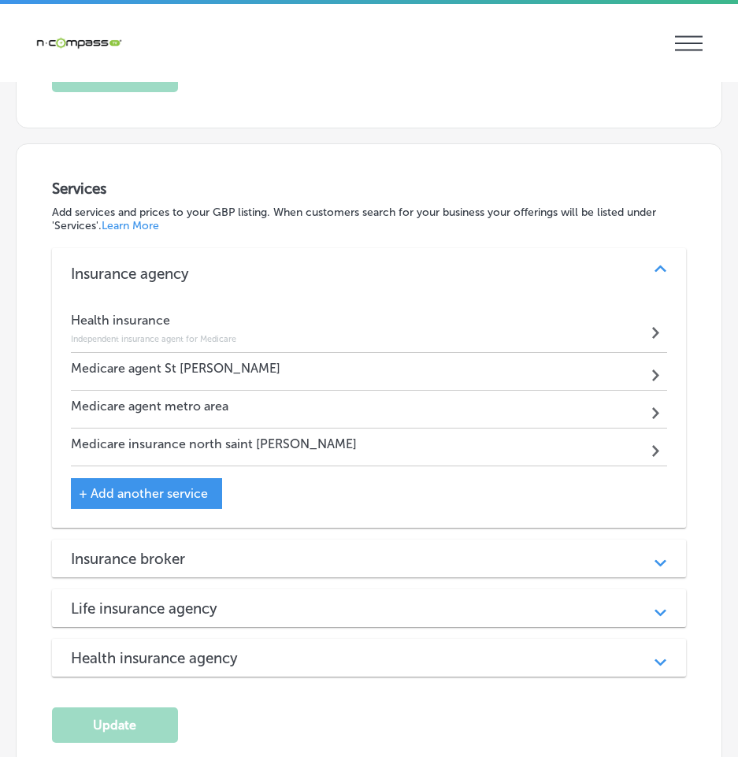
scroll to position [1479, 0]
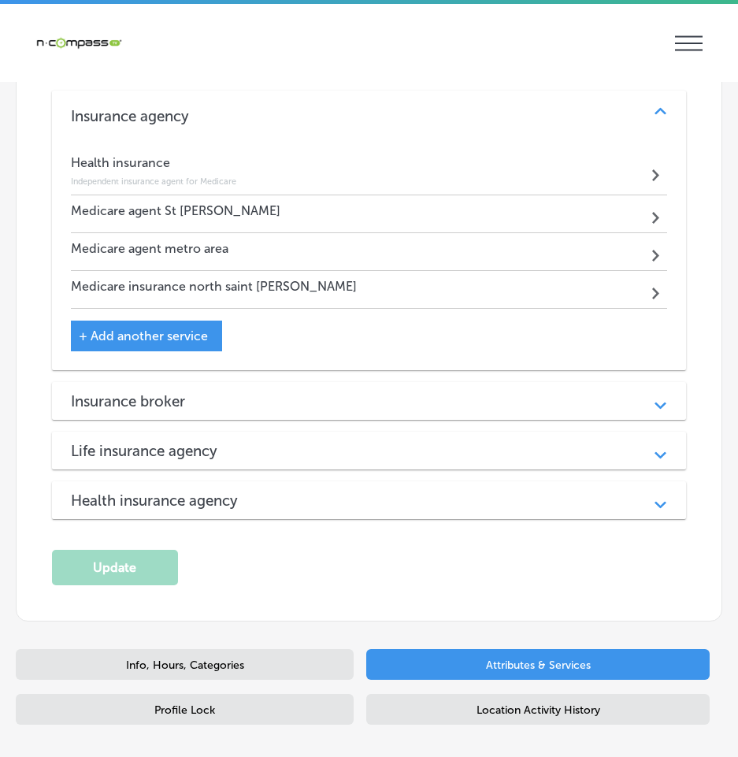
click at [655, 108] on polygon at bounding box center [661, 111] width 12 height 7
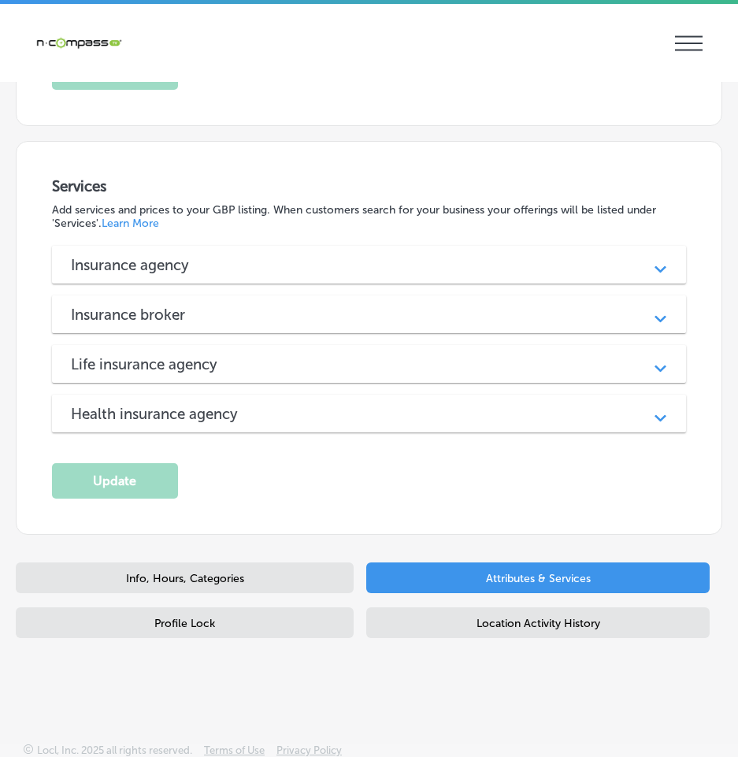
scroll to position [1322, 0]
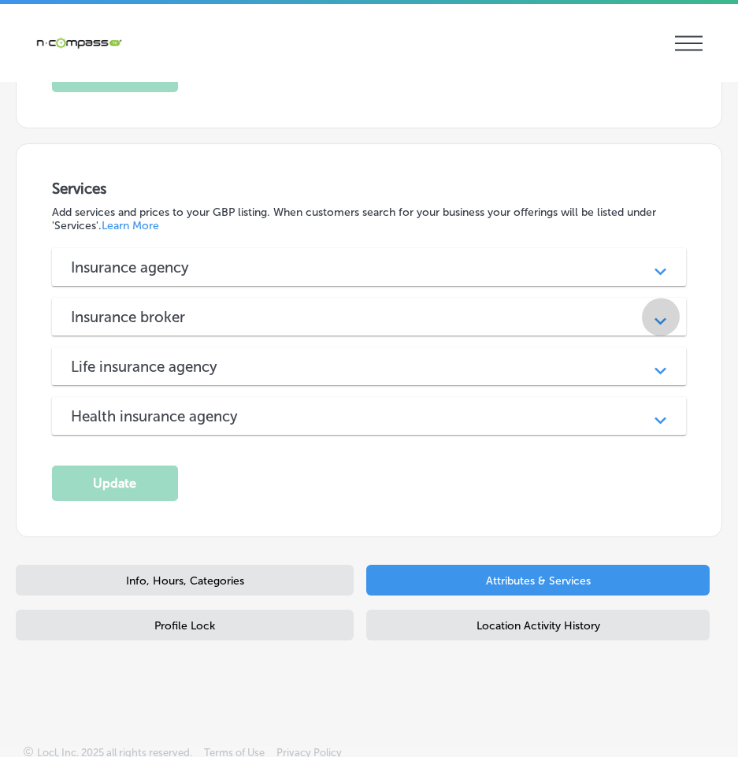
click at [655, 318] on polygon at bounding box center [661, 321] width 12 height 7
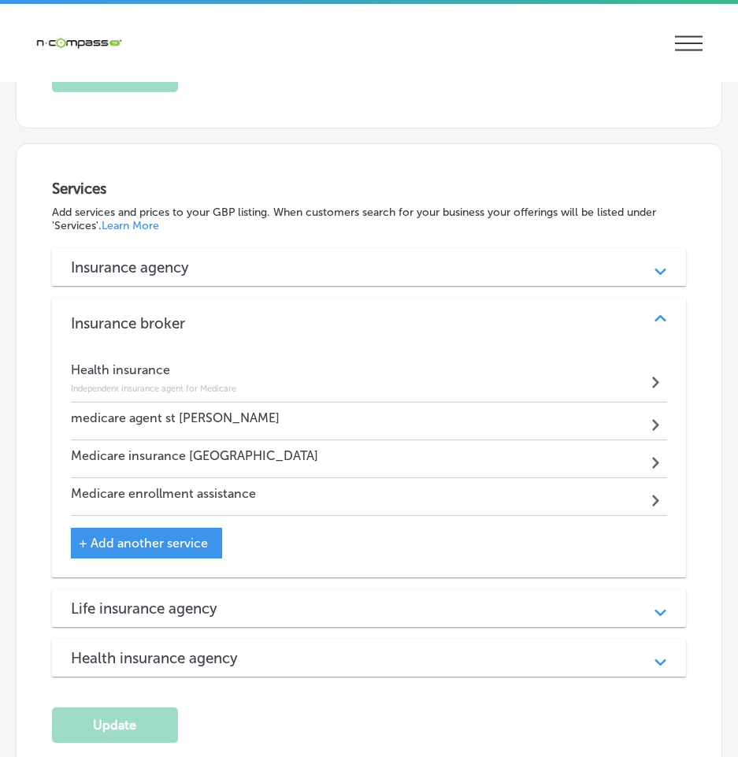
click at [696, 373] on div "Services Add services and prices to your GBP listing. When customers search for…" at bounding box center [369, 461] width 705 height 634
click at [655, 315] on polygon at bounding box center [661, 318] width 12 height 7
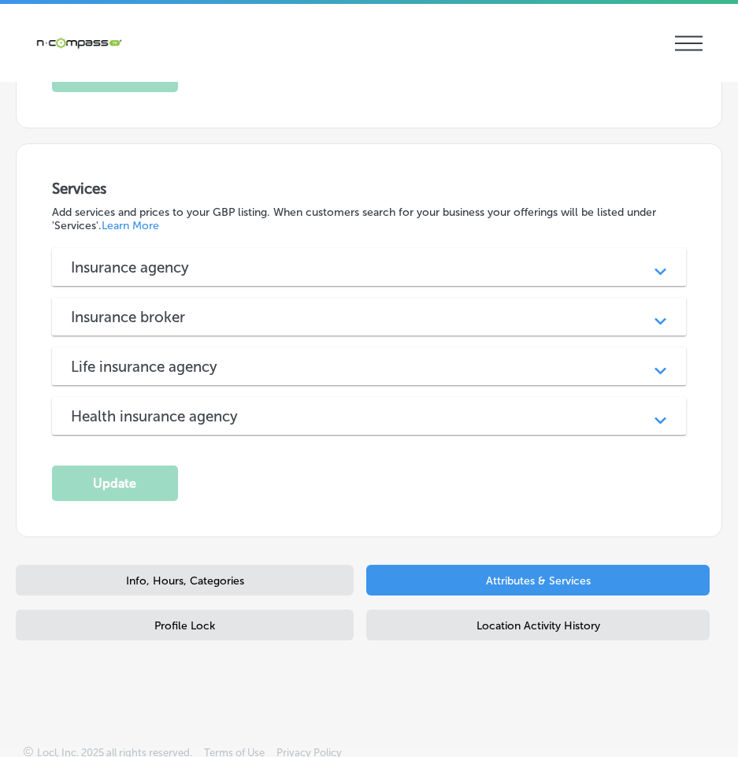
click at [652, 358] on div "Path Created with Sketch." at bounding box center [661, 367] width 20 height 20
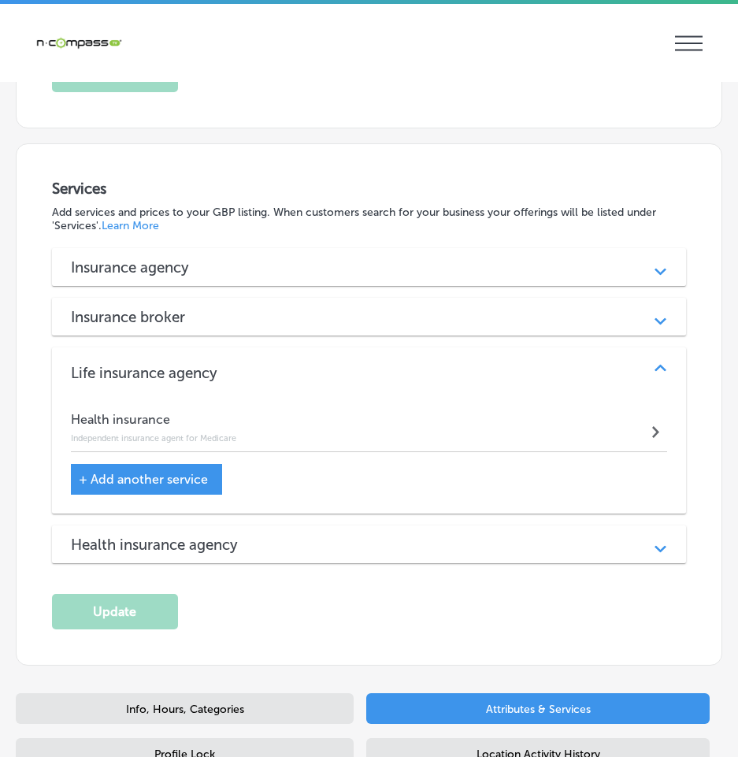
click at [655, 365] on icon "Path Created with Sketch." at bounding box center [661, 368] width 12 height 7
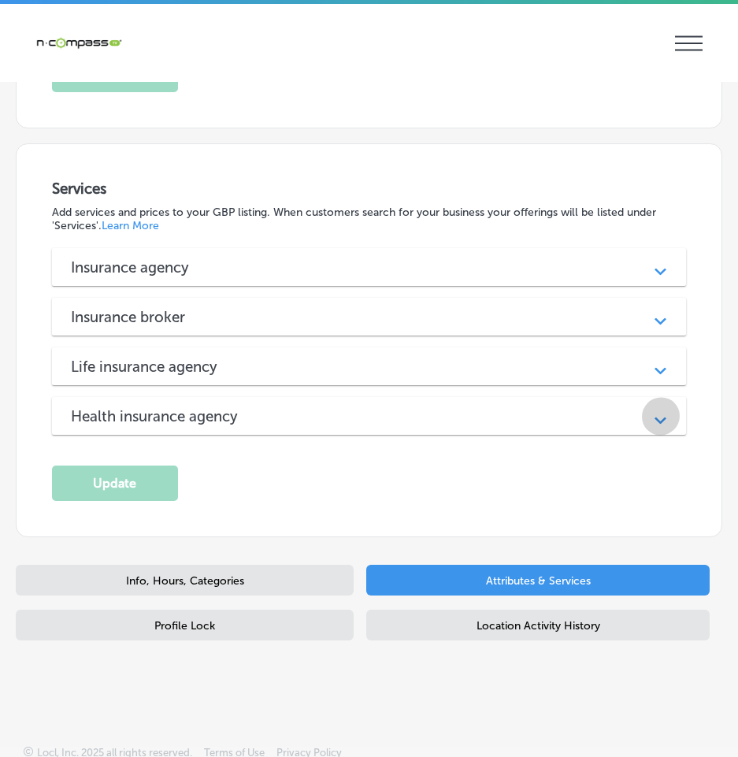
click at [651, 411] on div "Path Created with Sketch." at bounding box center [661, 416] width 20 height 20
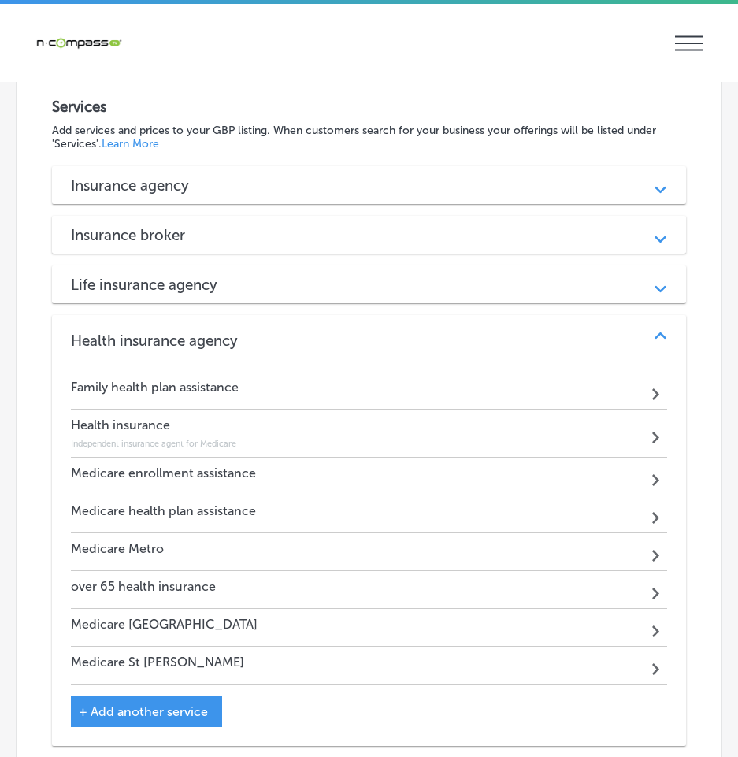
scroll to position [1479, 0]
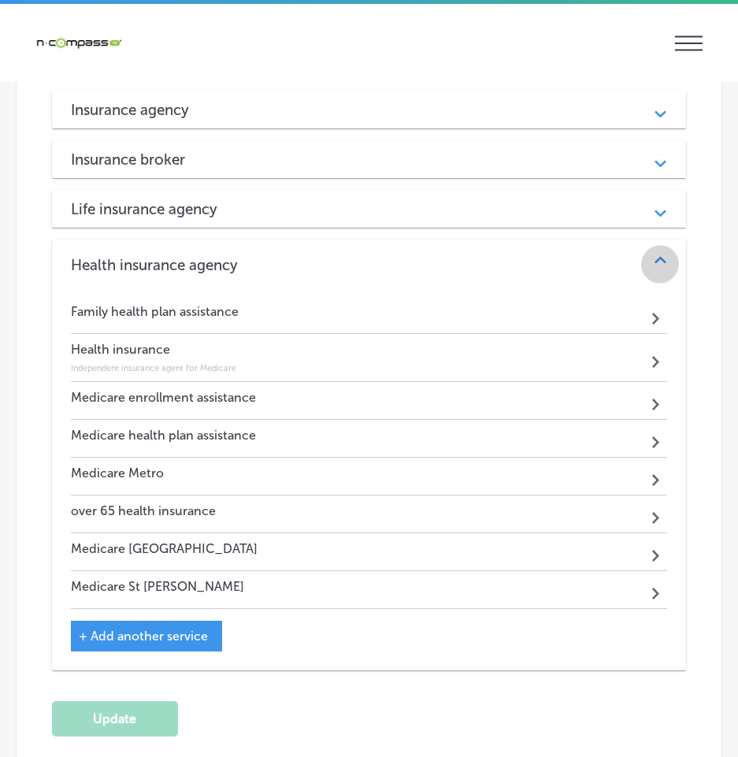
click at [655, 257] on icon "Path Created with Sketch." at bounding box center [661, 260] width 12 height 7
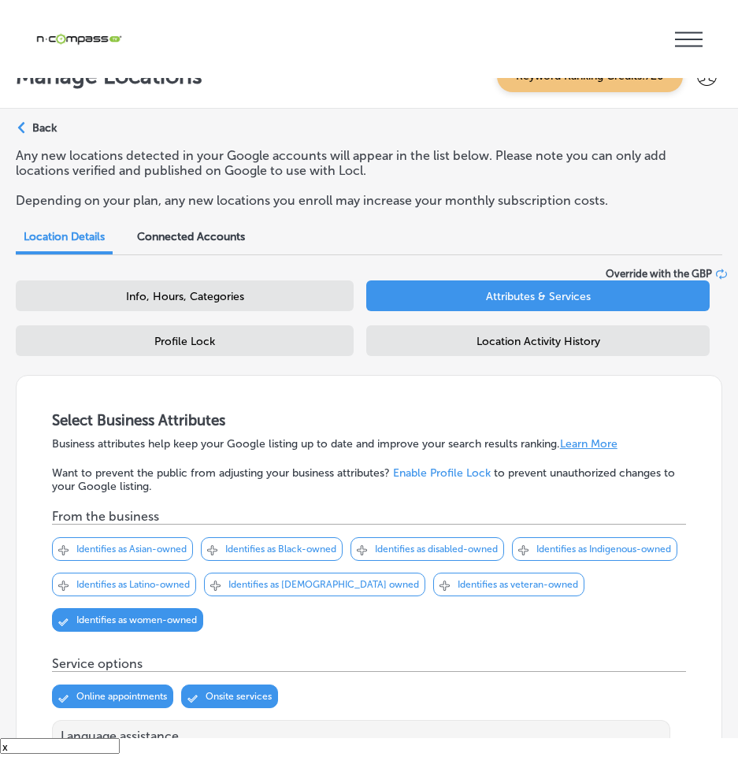
scroll to position [0, 0]
